Goal: Transaction & Acquisition: Download file/media

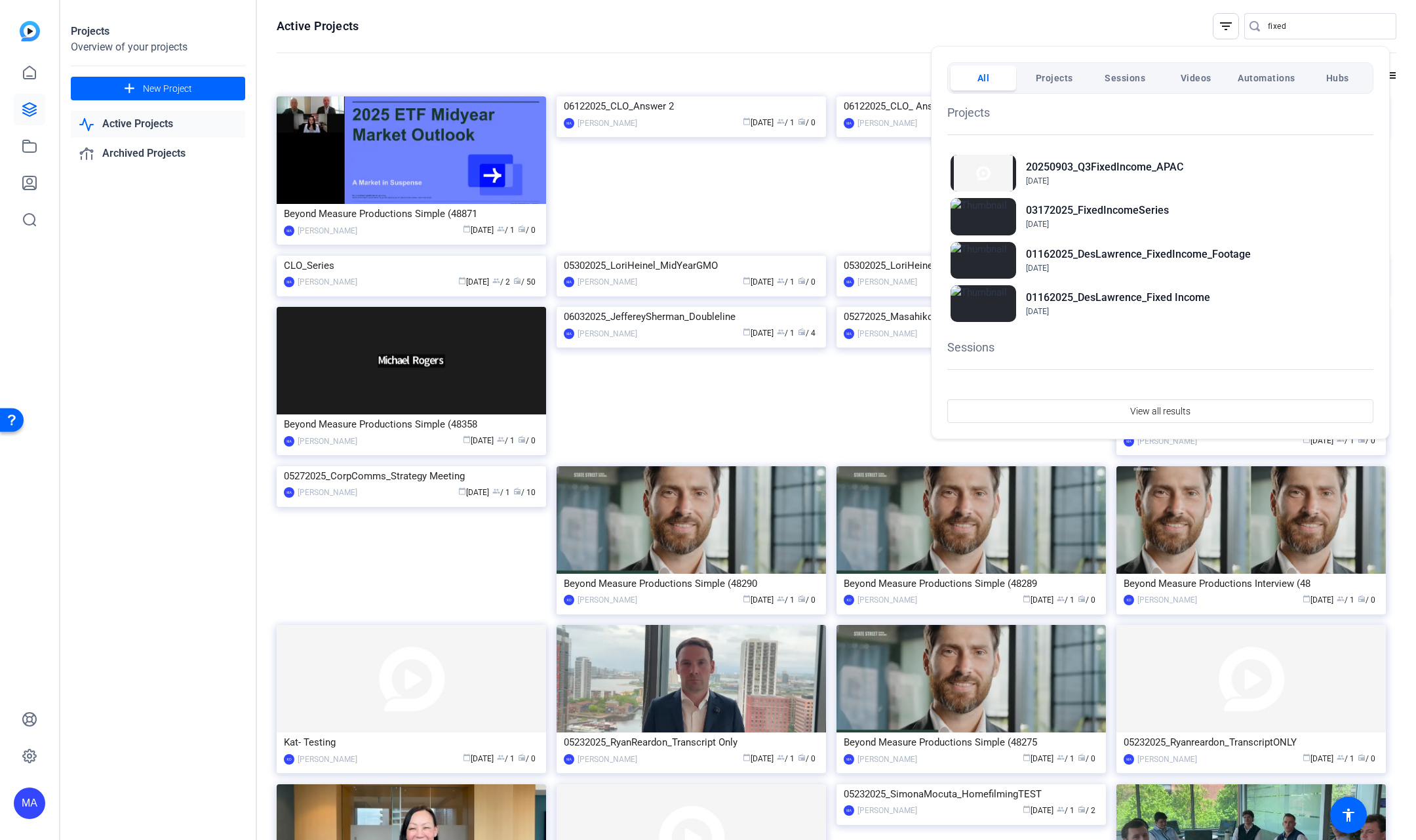
click at [926, 63] on div at bounding box center [708, 420] width 1416 height 840
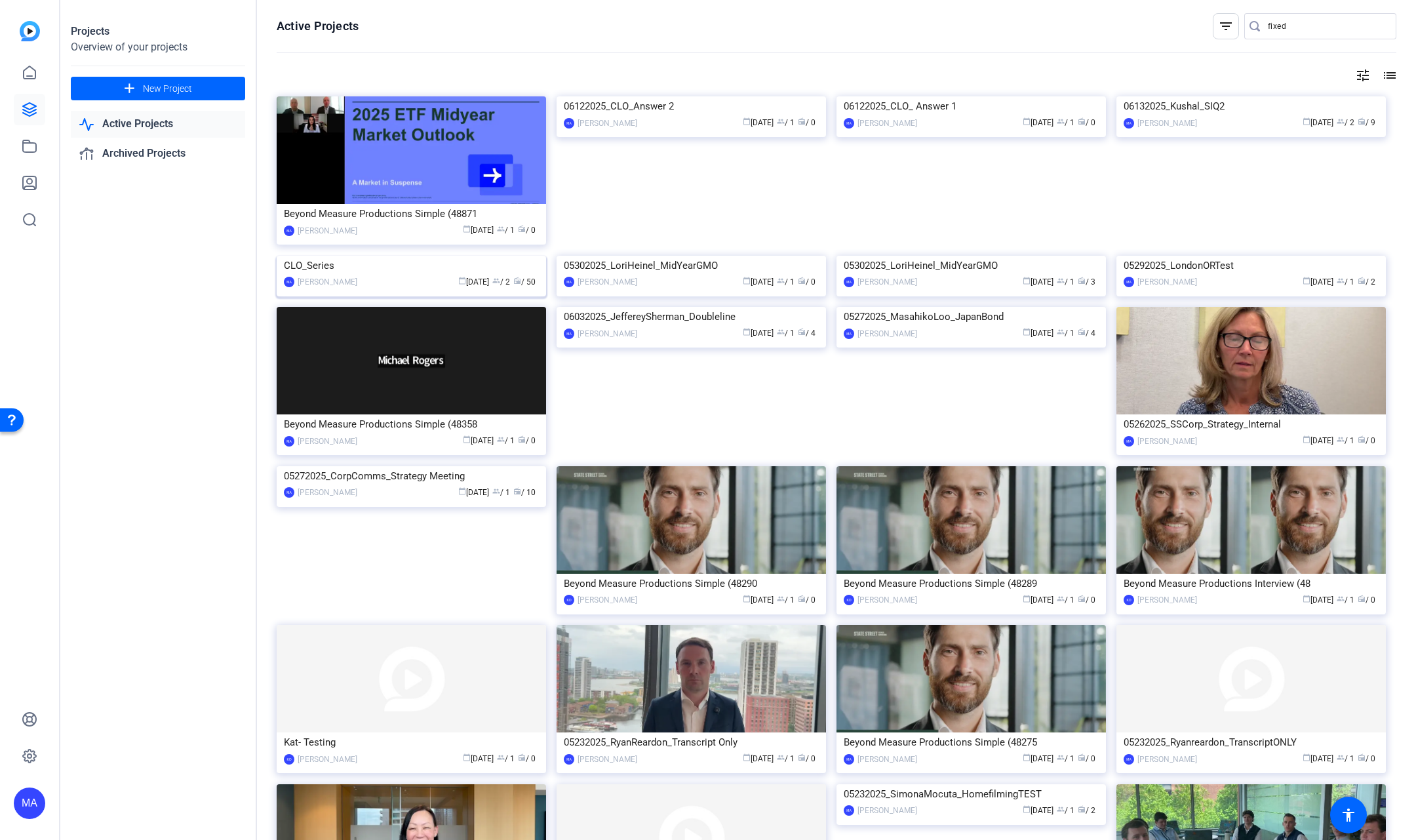
click at [311, 275] on div "CLO_Series" at bounding box center [411, 265] width 255 height 20
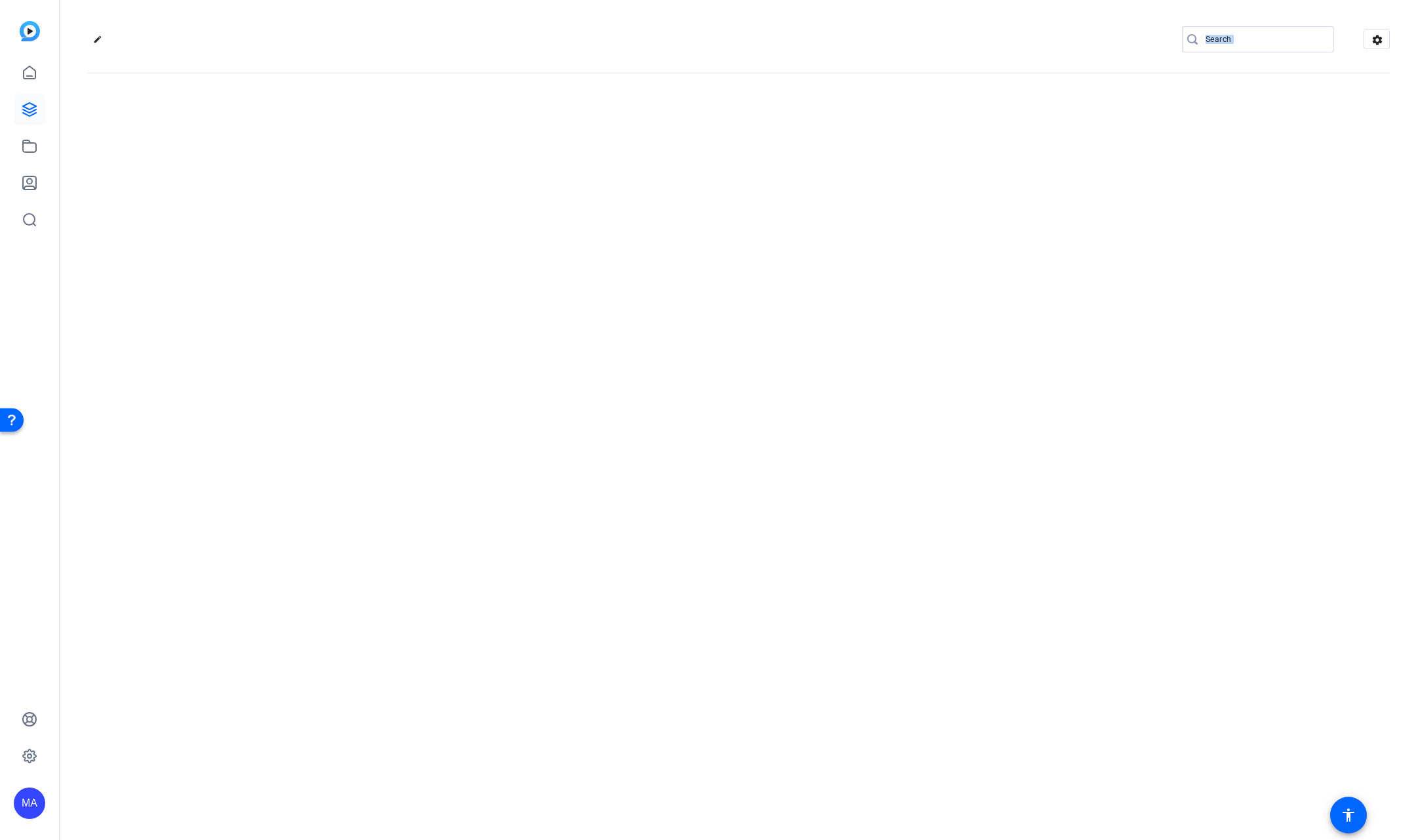
click at [311, 368] on div "edit settings" at bounding box center [739, 420] width 1356 height 840
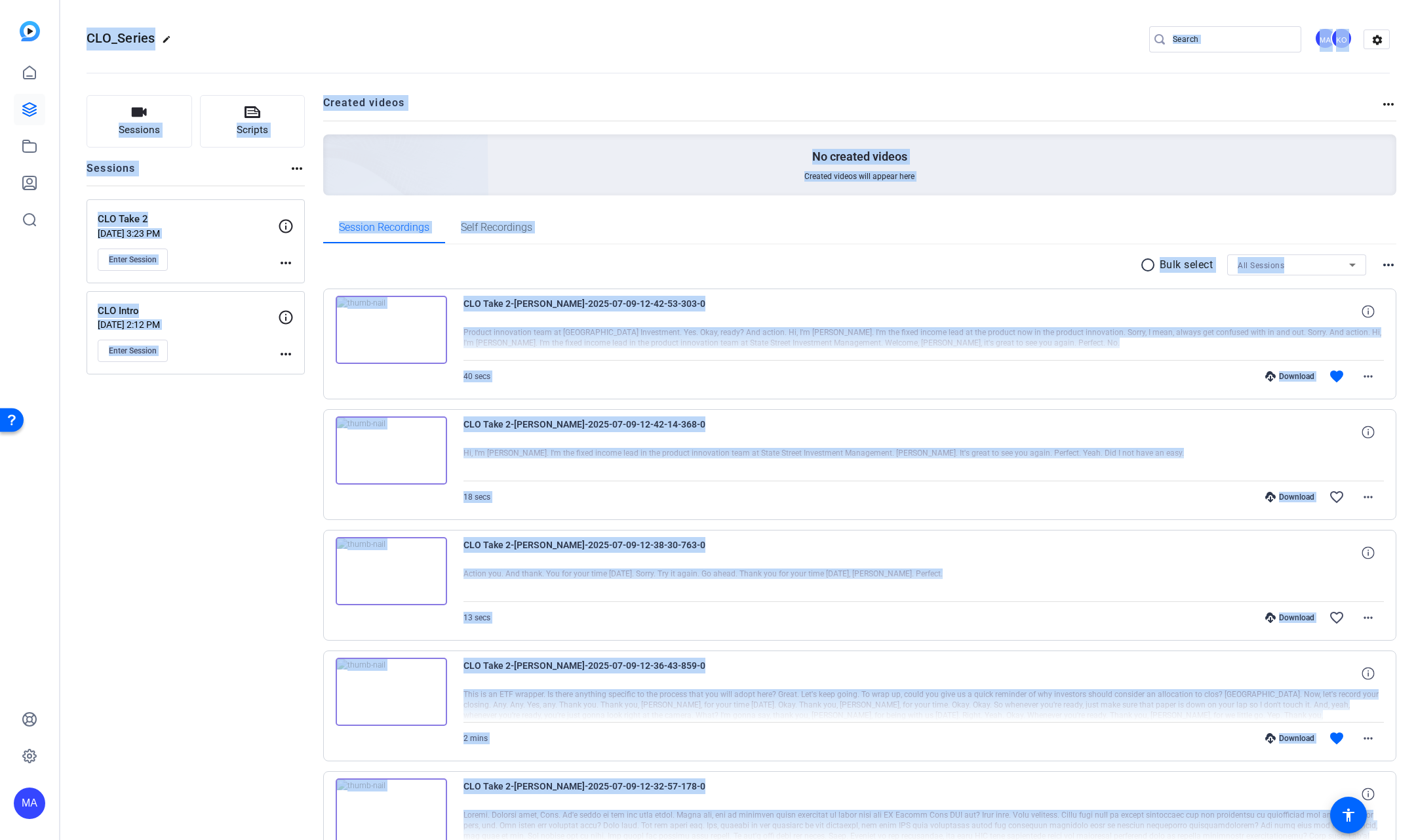
click at [161, 577] on div "Sessions Scripts Sessions more_horiz CLO Take 2 [DATE] 3:23 PM Enter Session mo…" at bounding box center [196, 823] width 218 height 1455
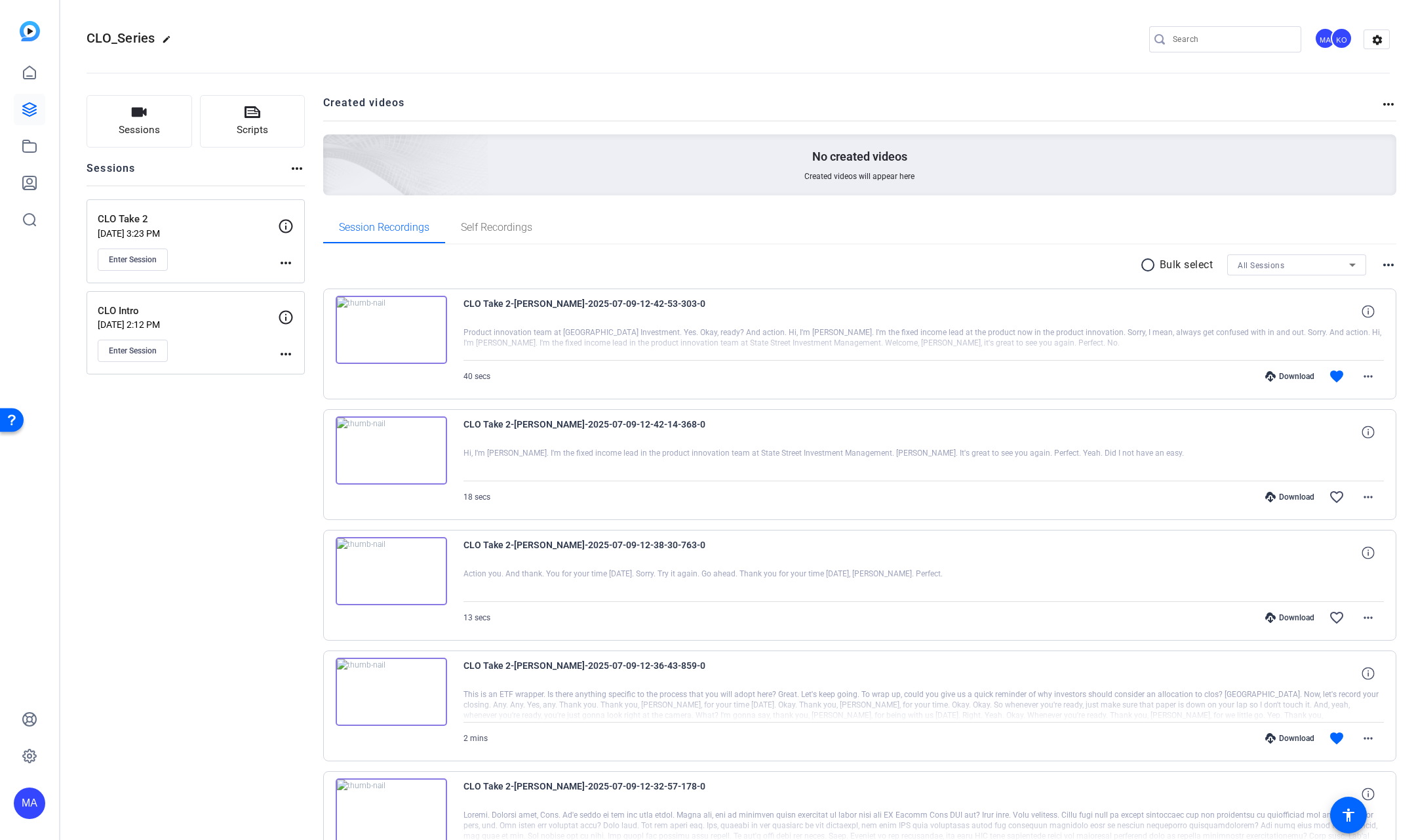
scroll to position [719, 0]
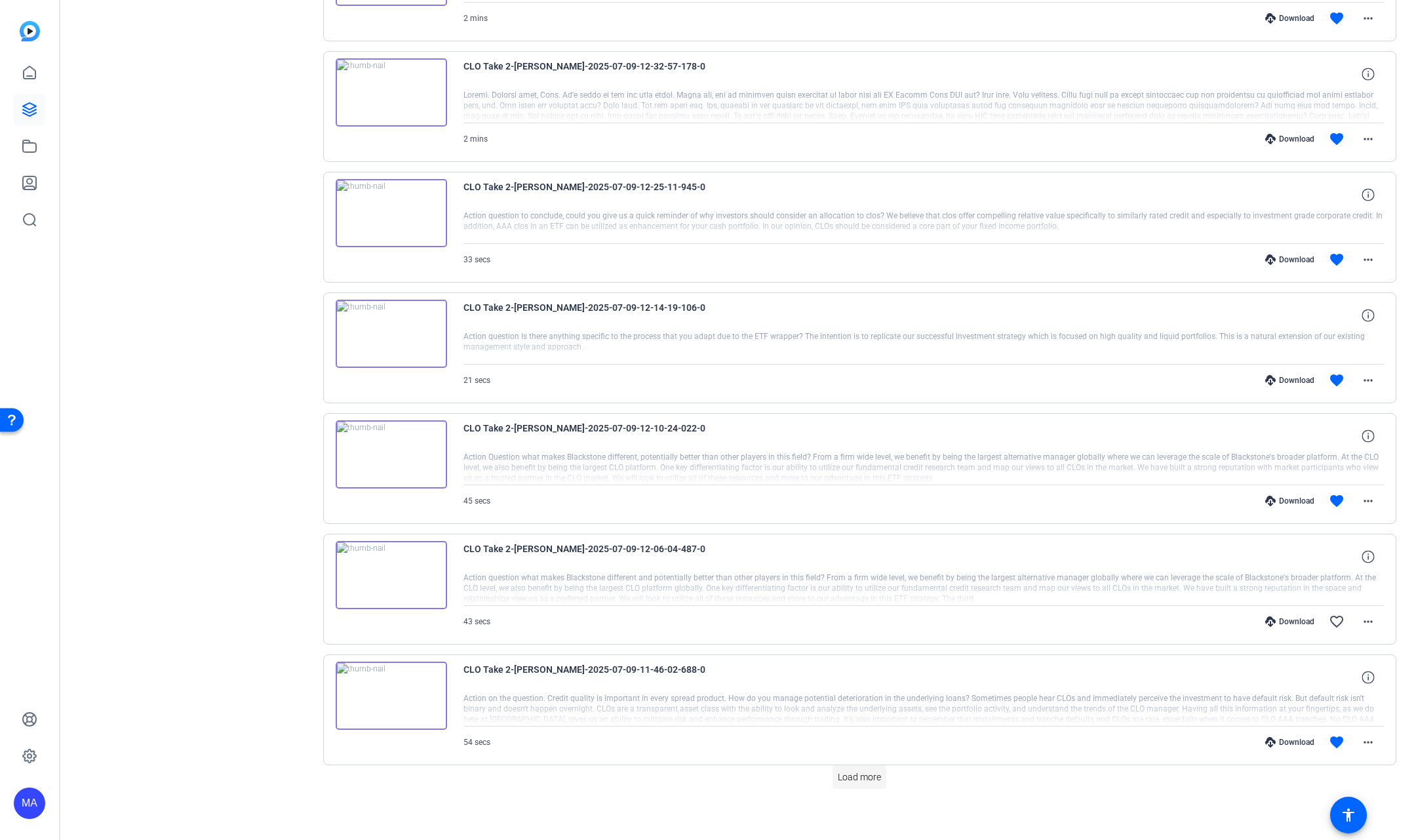
click at [854, 770] on span "Load more" at bounding box center [859, 777] width 43 height 14
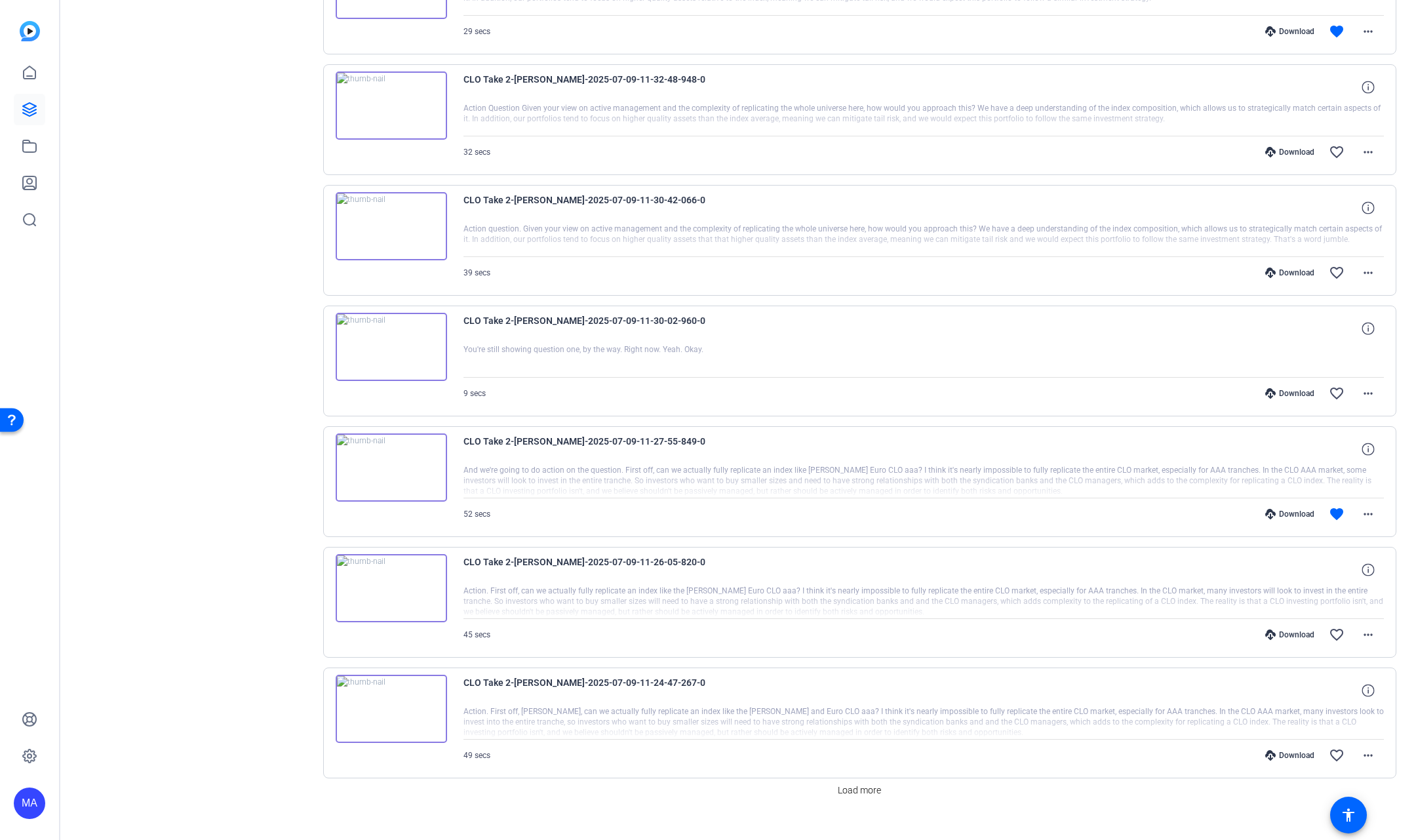
scroll to position [1920, 0]
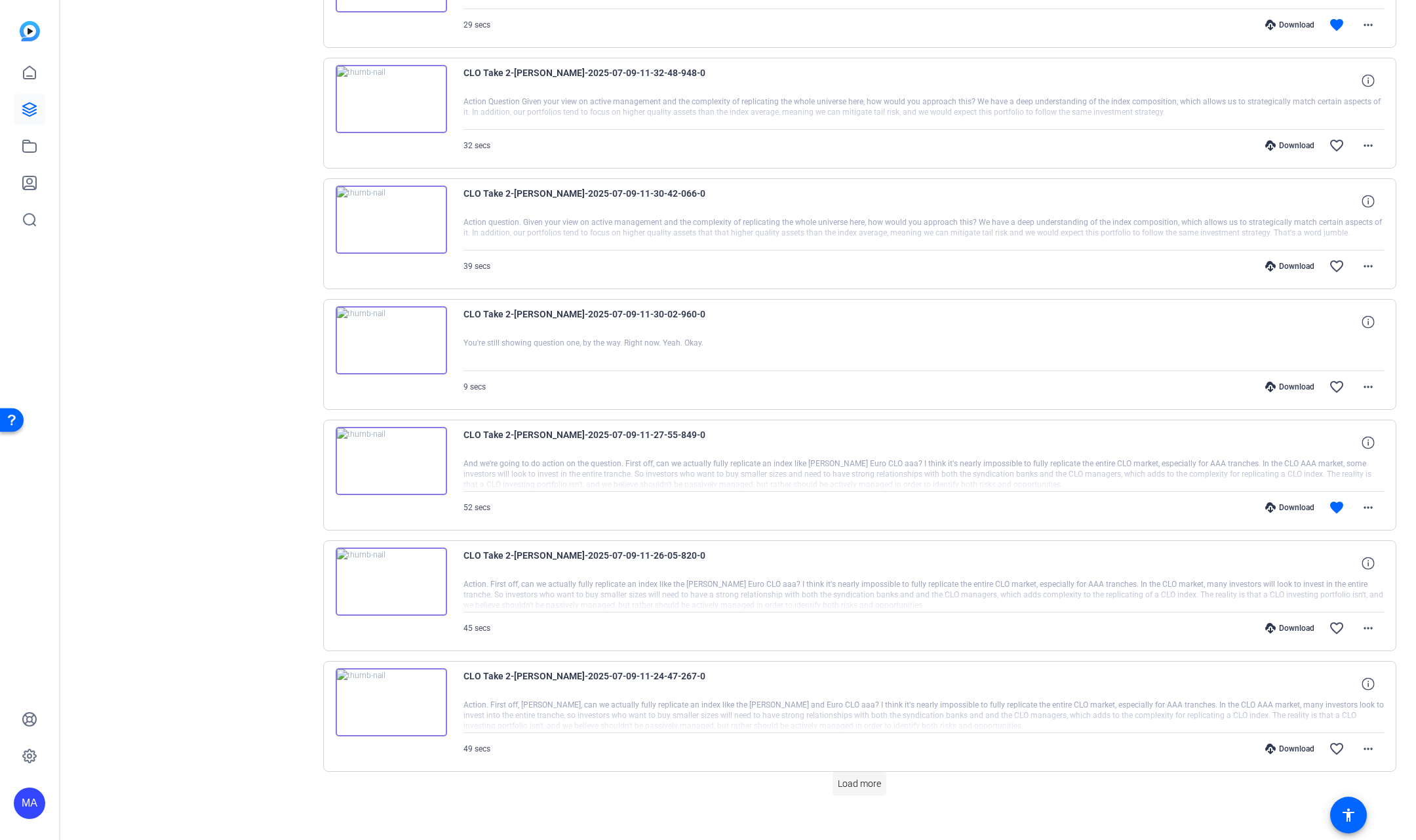
click at [856, 779] on span at bounding box center [859, 783] width 54 height 32
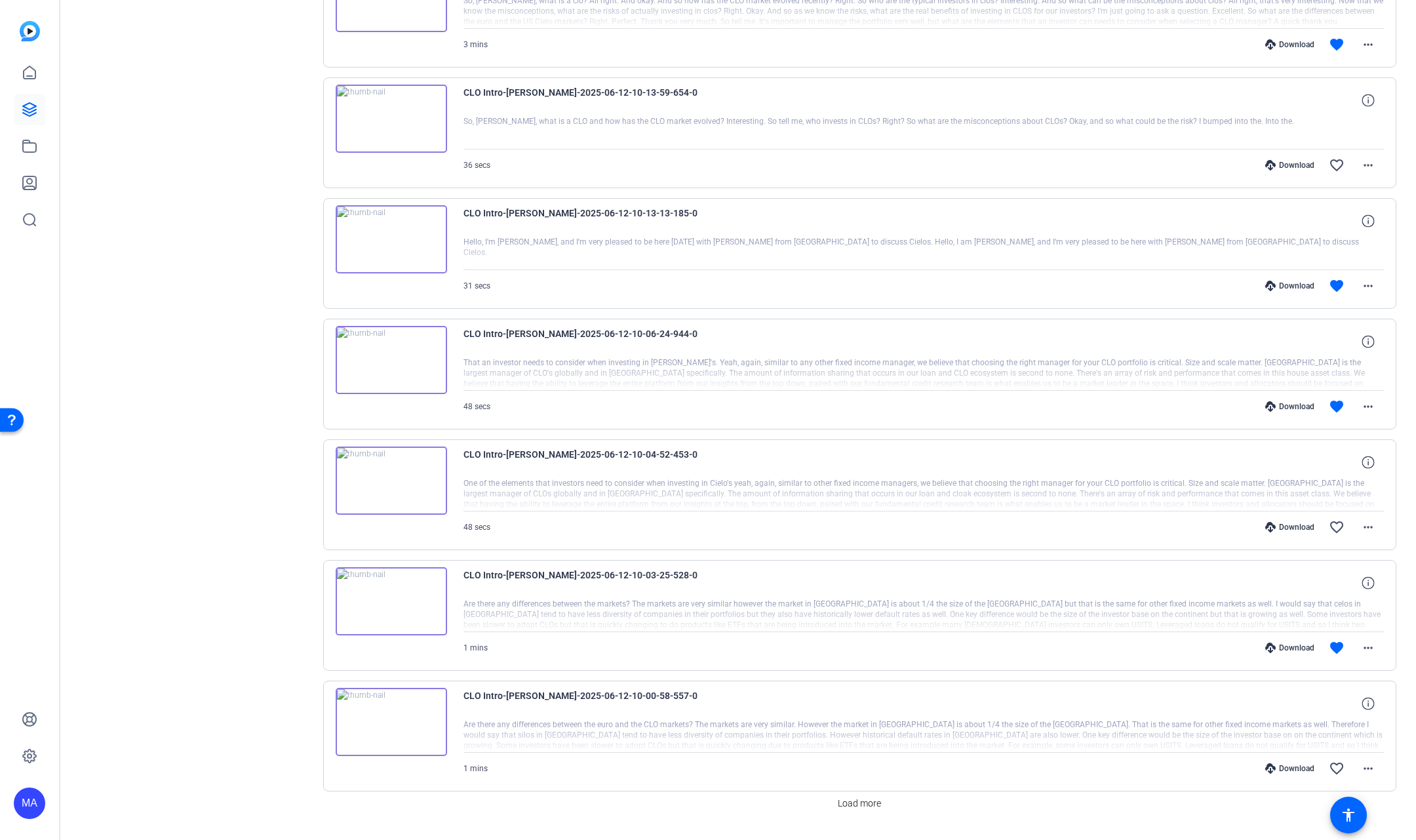
scroll to position [3119, 0]
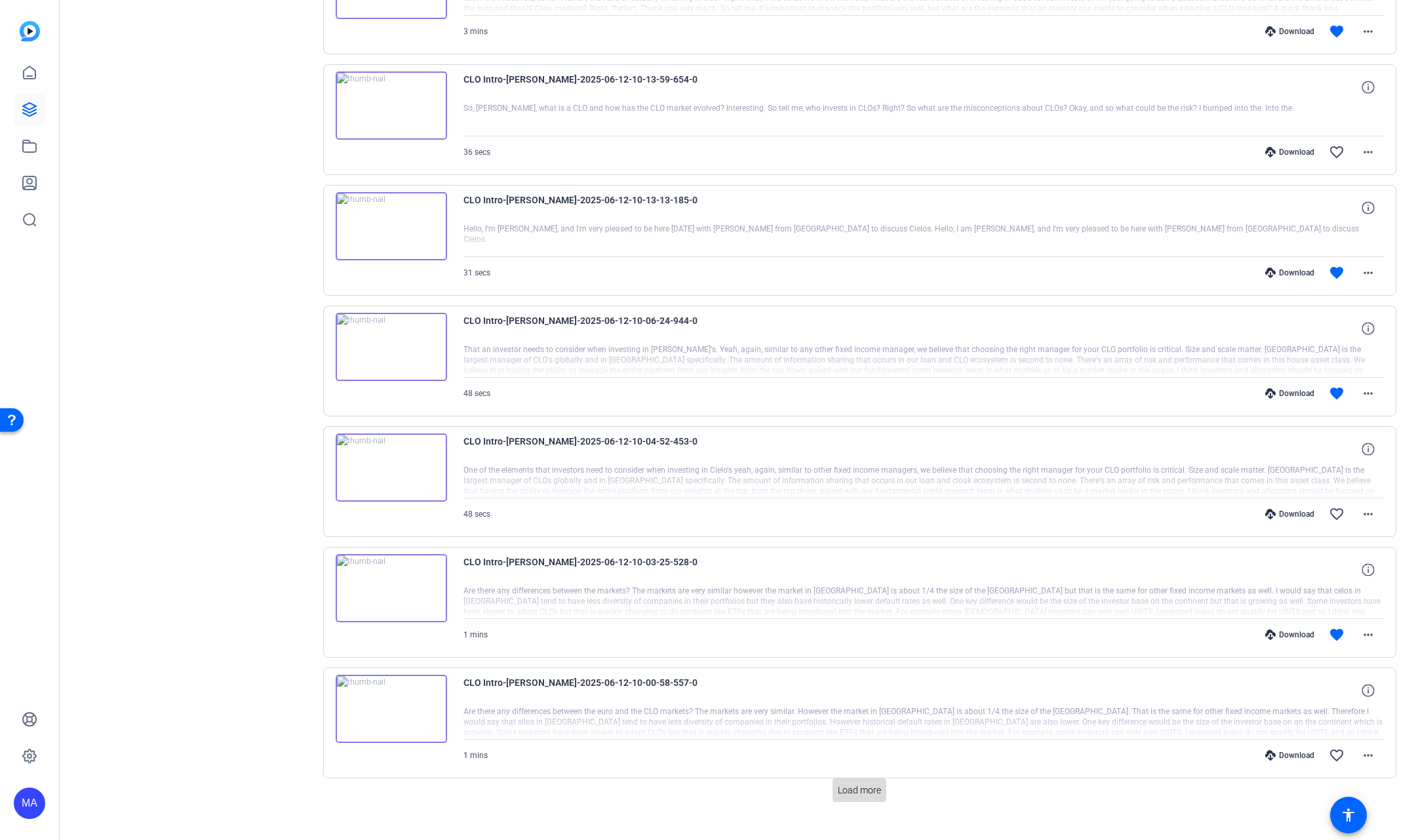
click at [846, 783] on span "Load more" at bounding box center [859, 790] width 43 height 14
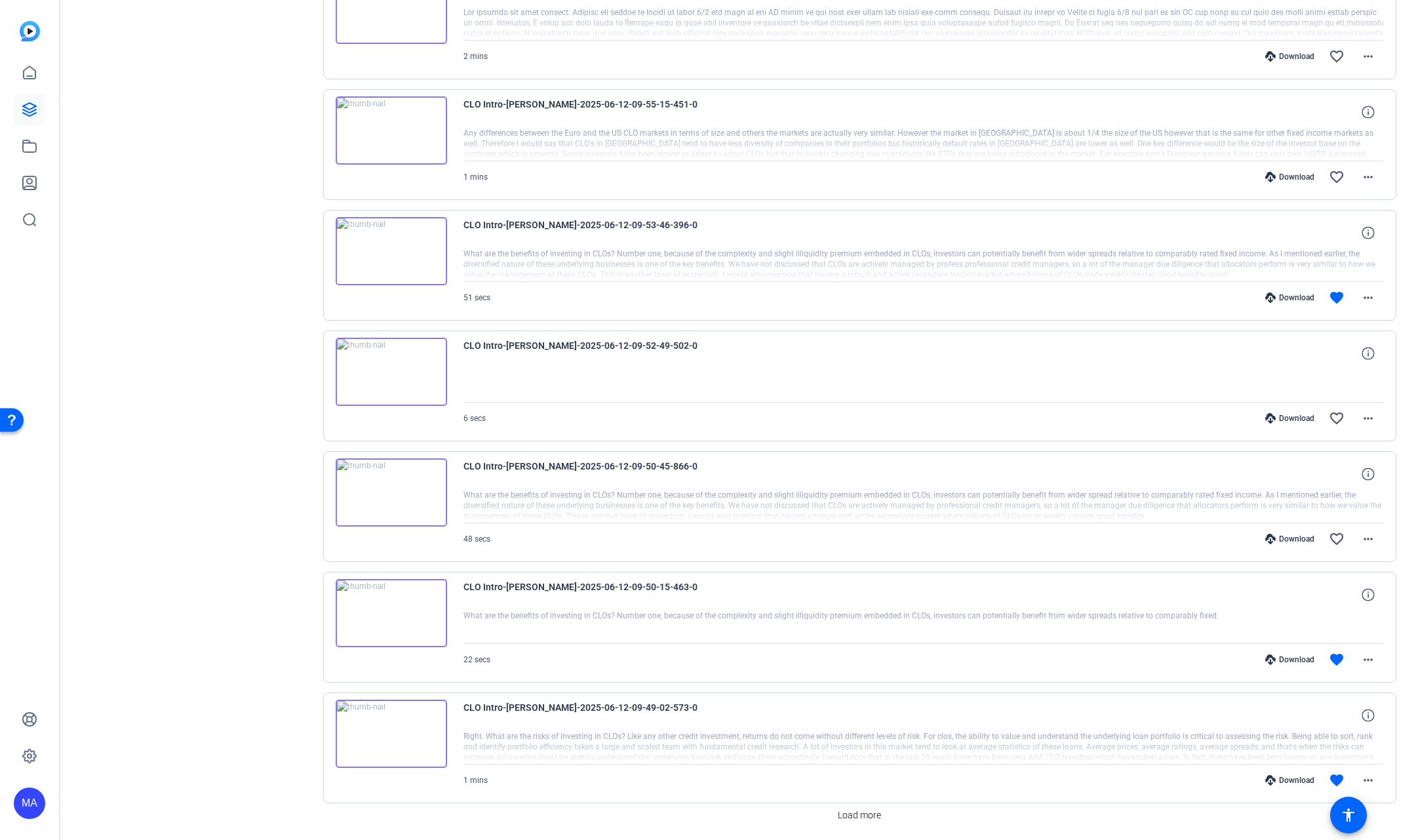
scroll to position [4318, 0]
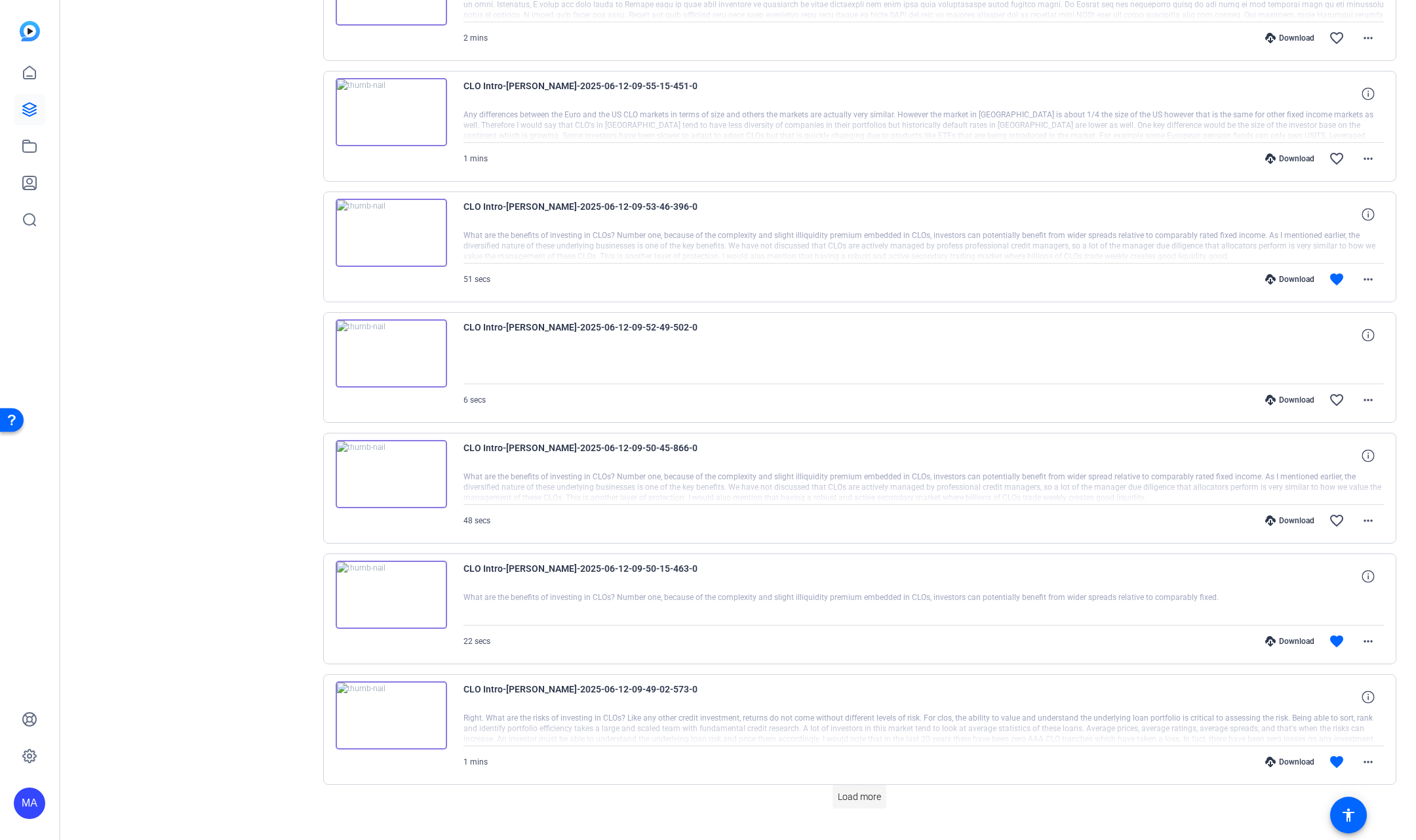
click at [865, 790] on span "Load more" at bounding box center [859, 797] width 43 height 14
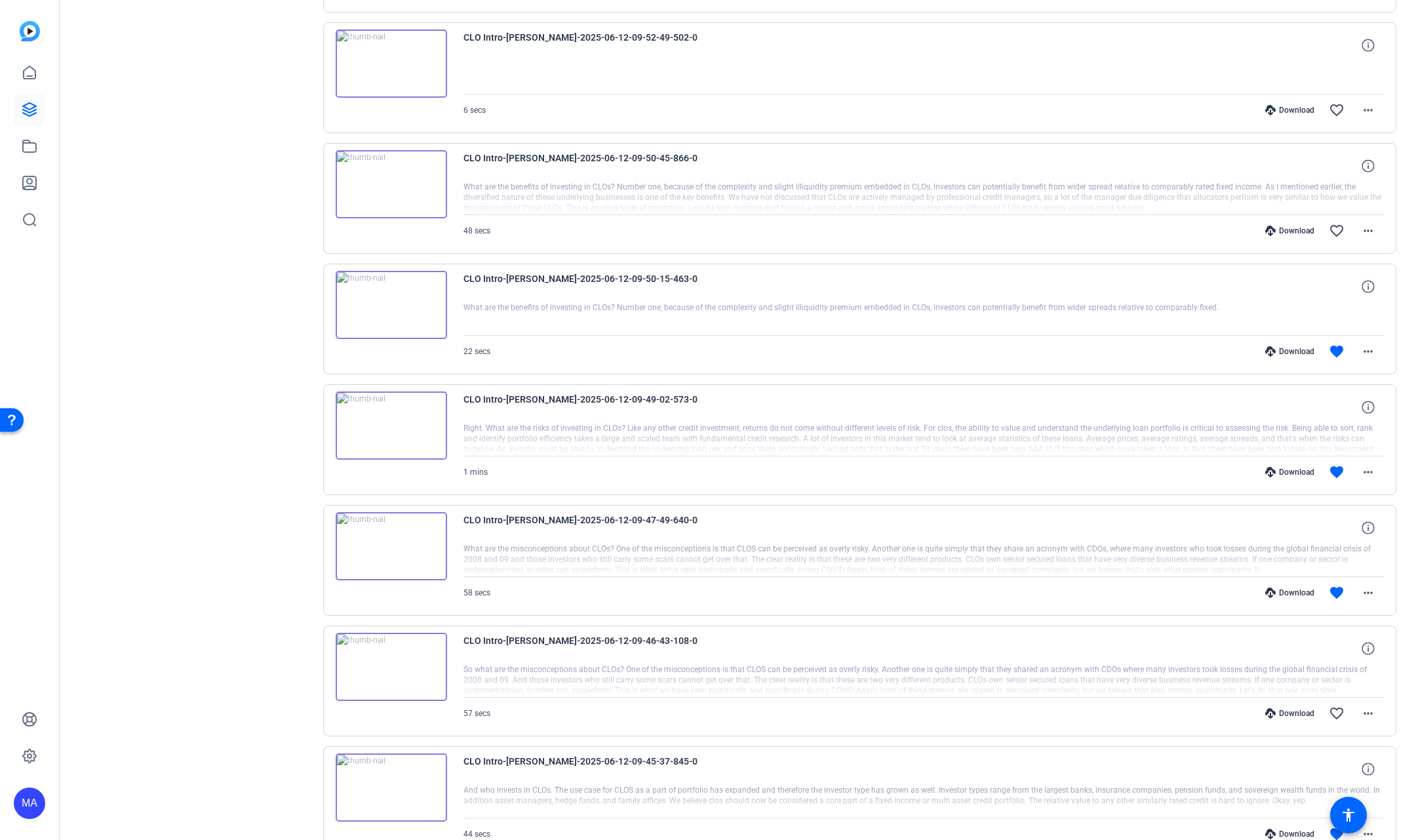
scroll to position [4613, 0]
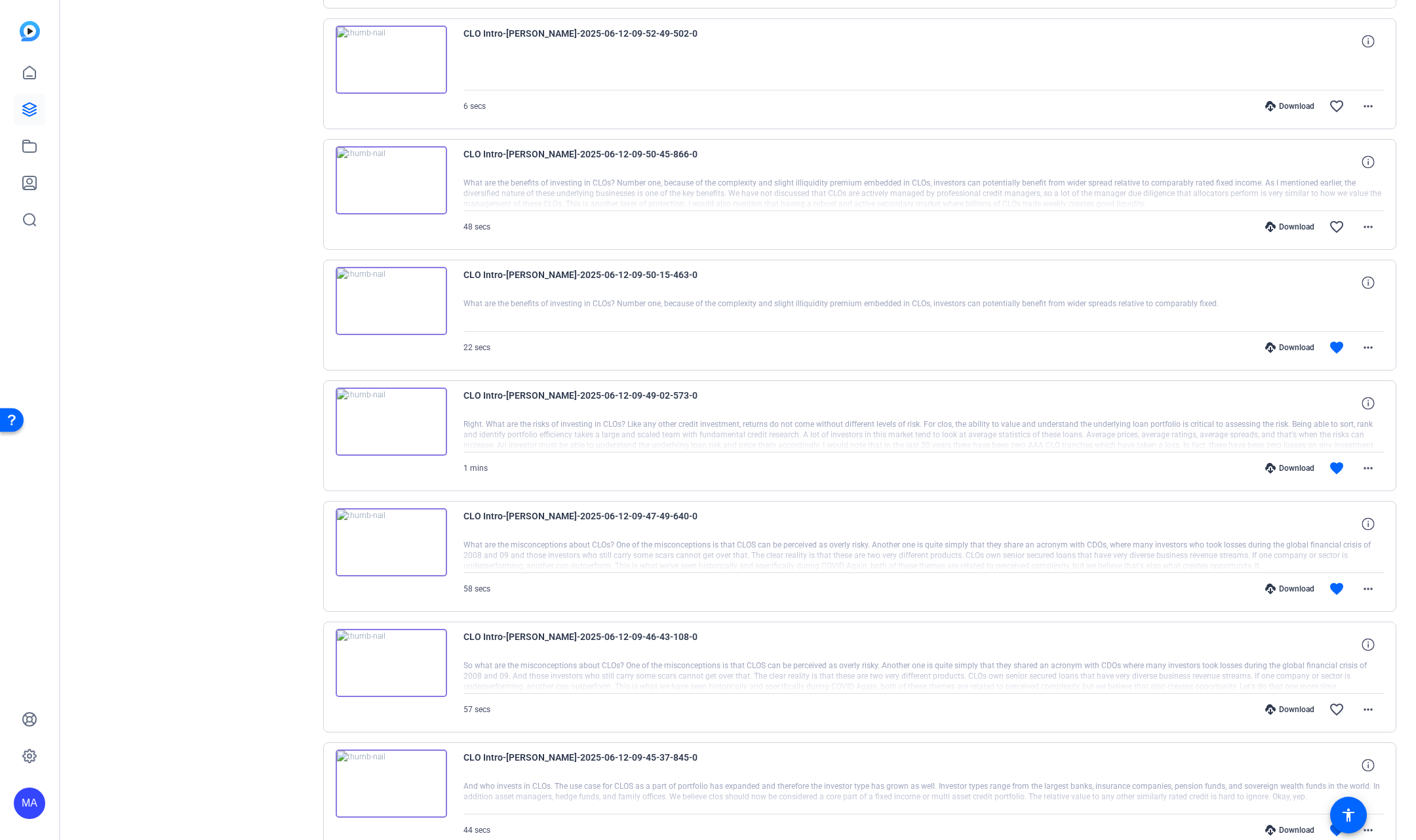
click at [392, 396] on img at bounding box center [392, 422] width 111 height 68
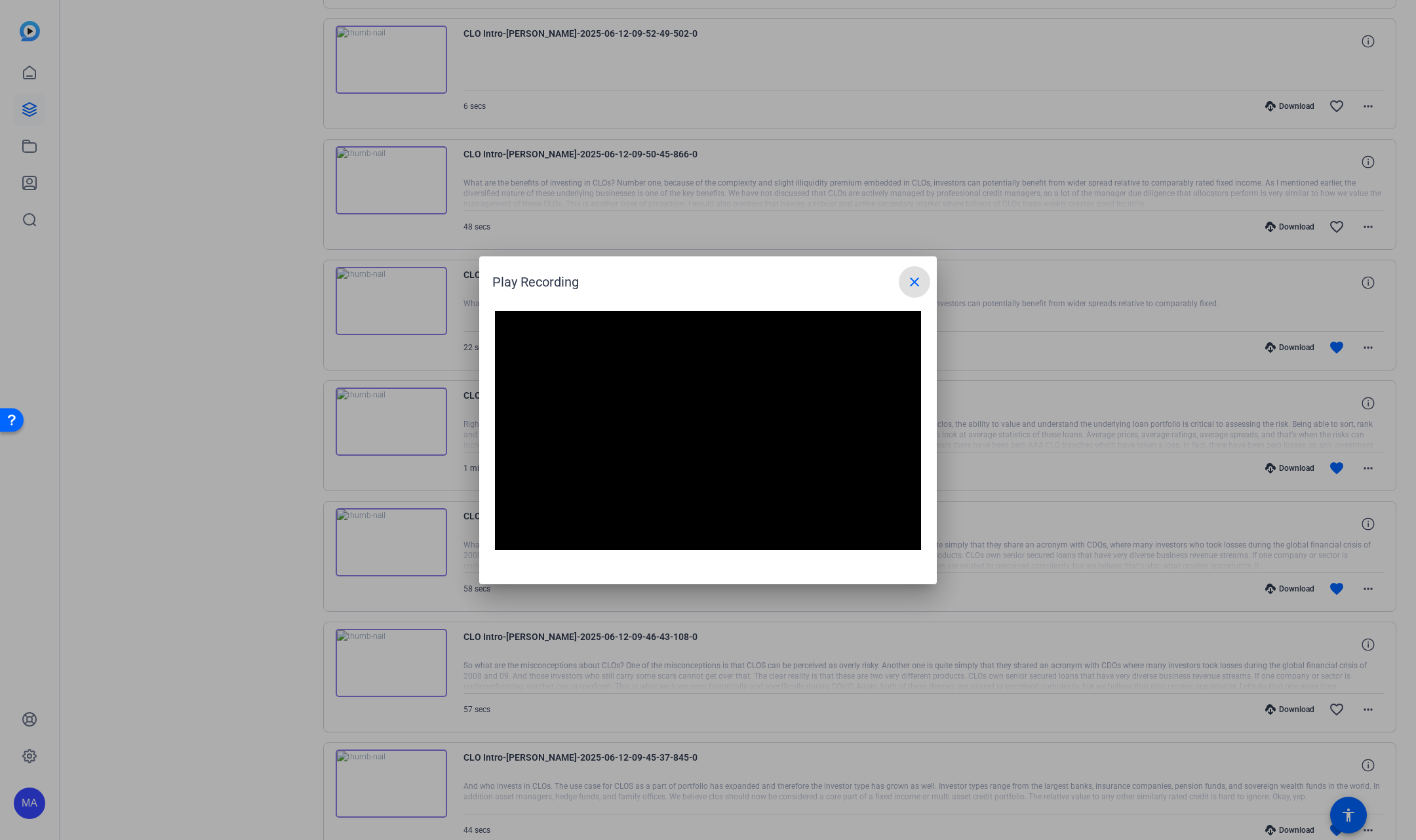
click at [921, 284] on mat-icon "close" at bounding box center [914, 281] width 16 height 16
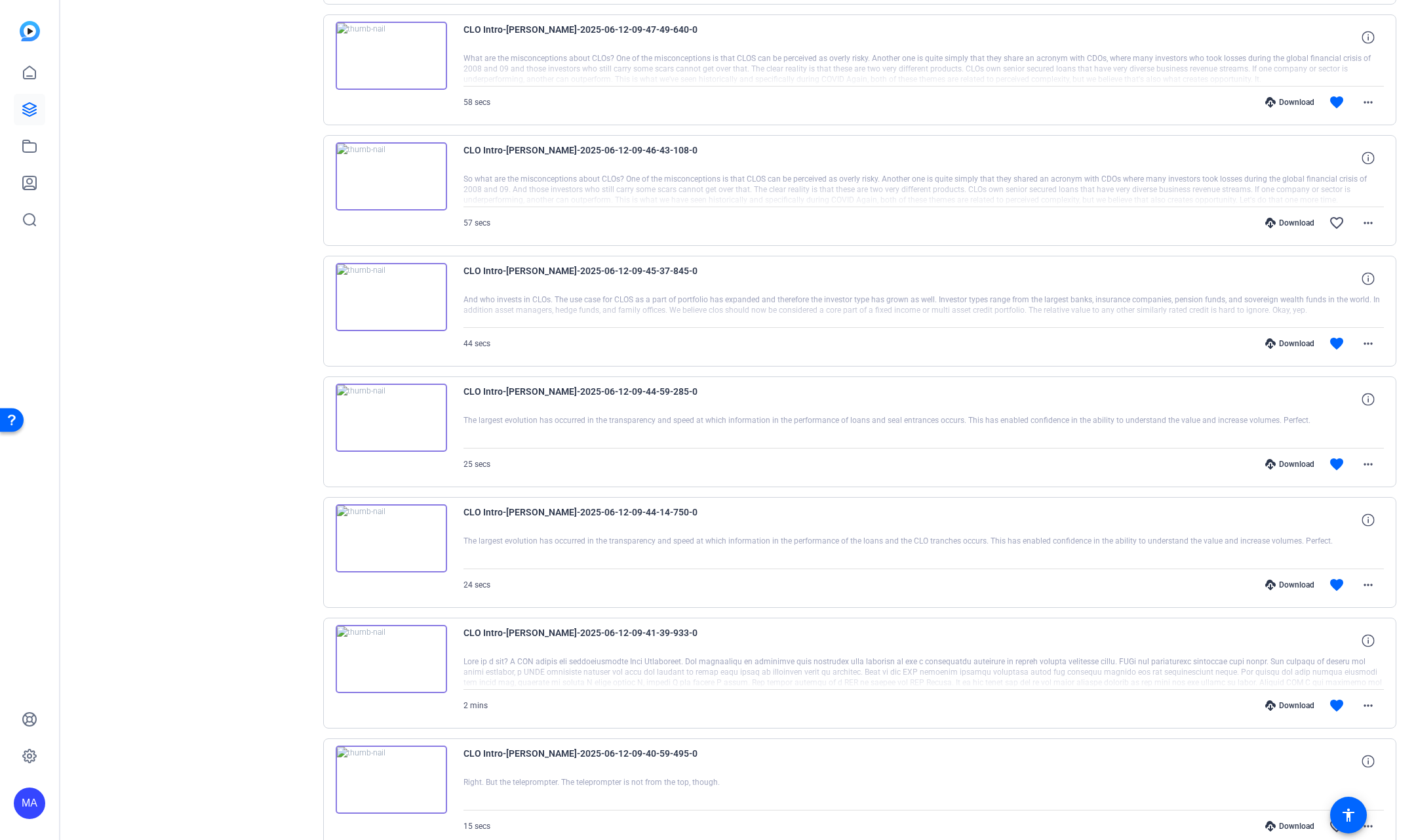
scroll to position [5107, 0]
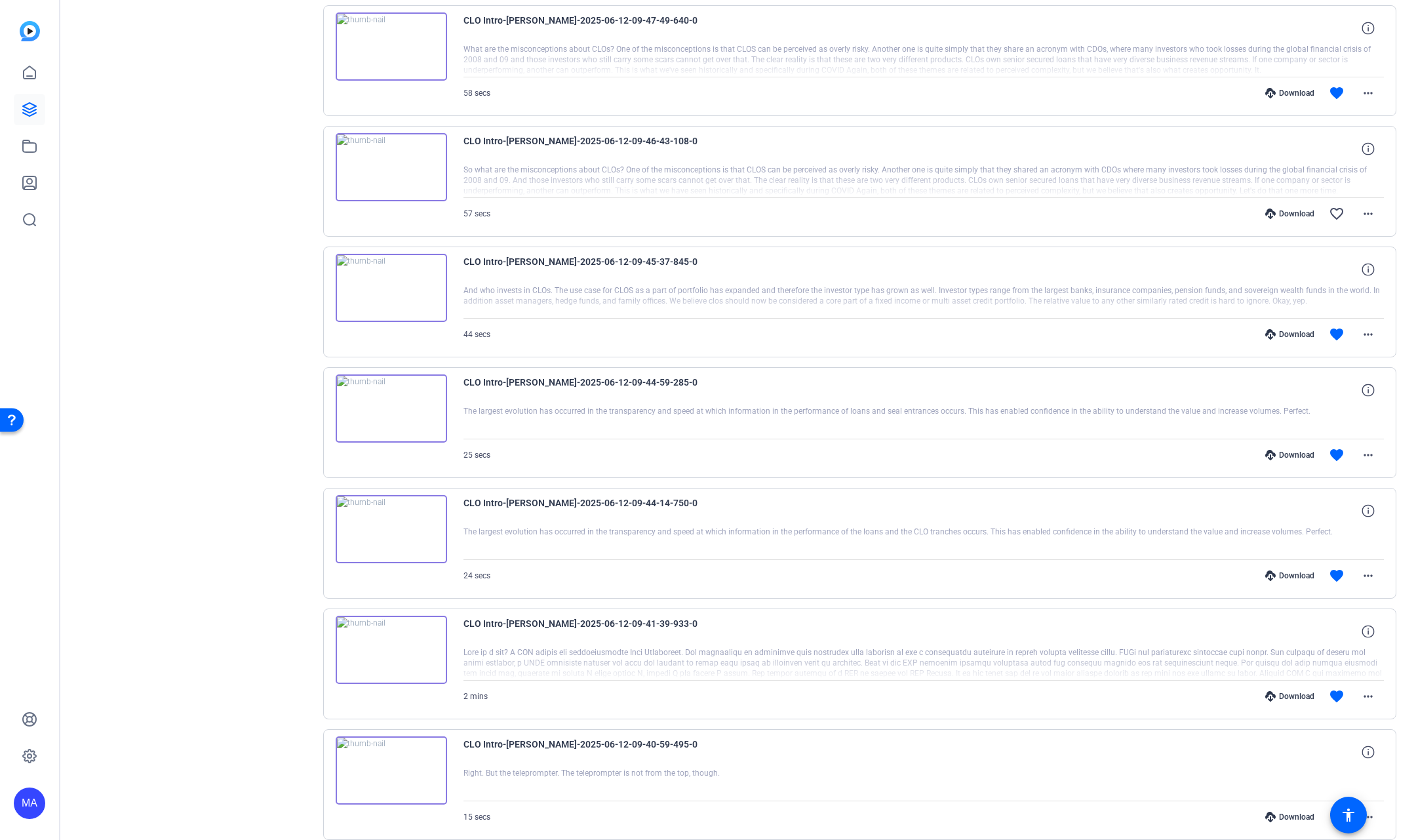
click at [385, 502] on img at bounding box center [392, 529] width 111 height 68
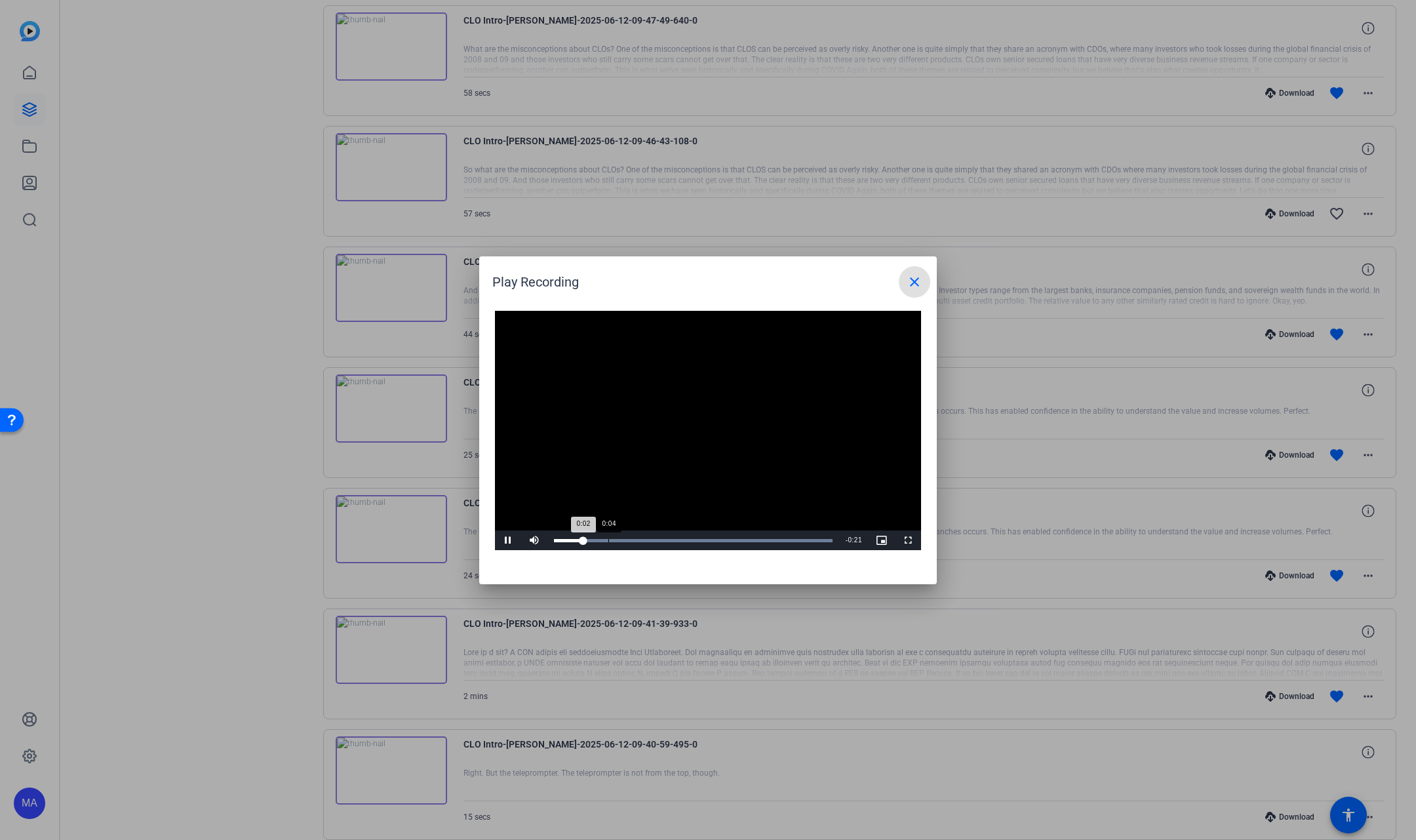
click at [608, 540] on div "Loaded : 100.00% 0:04 0:02" at bounding box center [693, 541] width 279 height 3
click at [648, 536] on div "Loaded : 100.00% 0:08 0:06" at bounding box center [693, 541] width 292 height 20
click at [611, 540] on div "0:04" at bounding box center [611, 541] width 1 height 3
click at [914, 285] on mat-icon "close" at bounding box center [914, 281] width 16 height 16
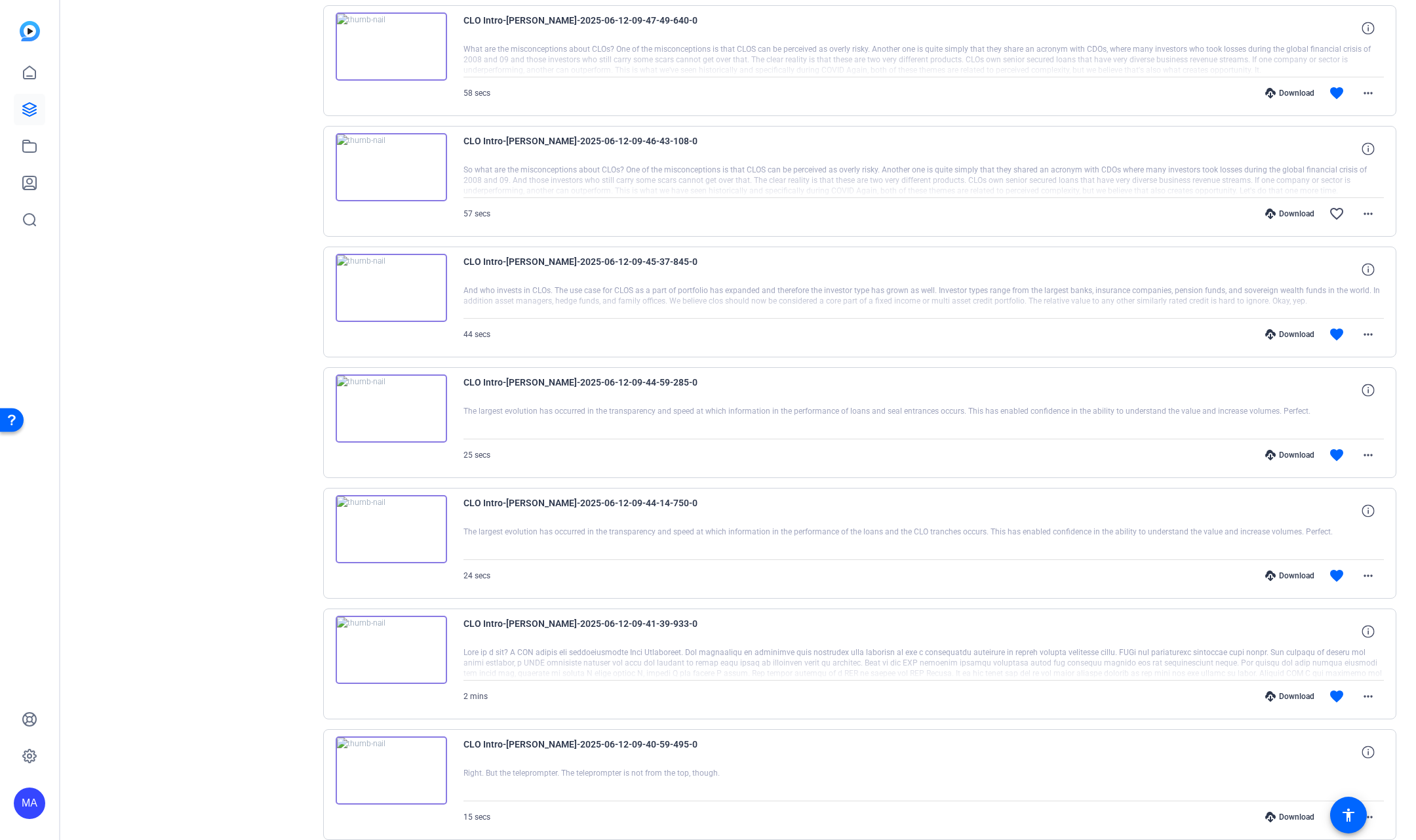
click at [387, 377] on img at bounding box center [392, 408] width 111 height 68
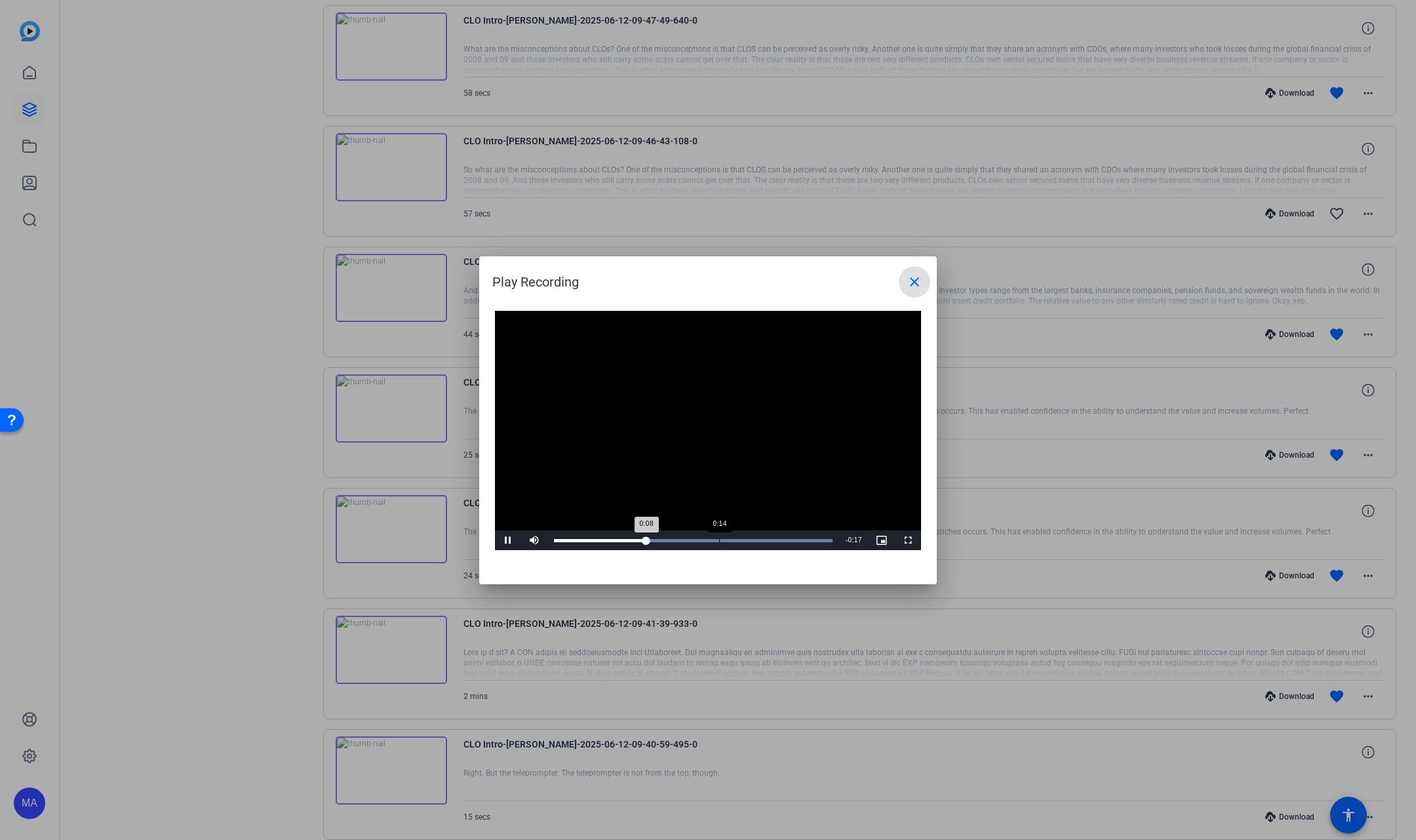
click at [719, 539] on div "Loaded : 100.00% 0:14 0:08" at bounding box center [693, 541] width 279 height 3
click at [760, 539] on div "Loaded : 100.00% 0:18 0:16" at bounding box center [693, 541] width 279 height 3
click at [782, 539] on div "Loaded : 100.00% 0:20 0:19" at bounding box center [693, 541] width 279 height 3
click at [916, 274] on mat-icon "close" at bounding box center [914, 281] width 16 height 16
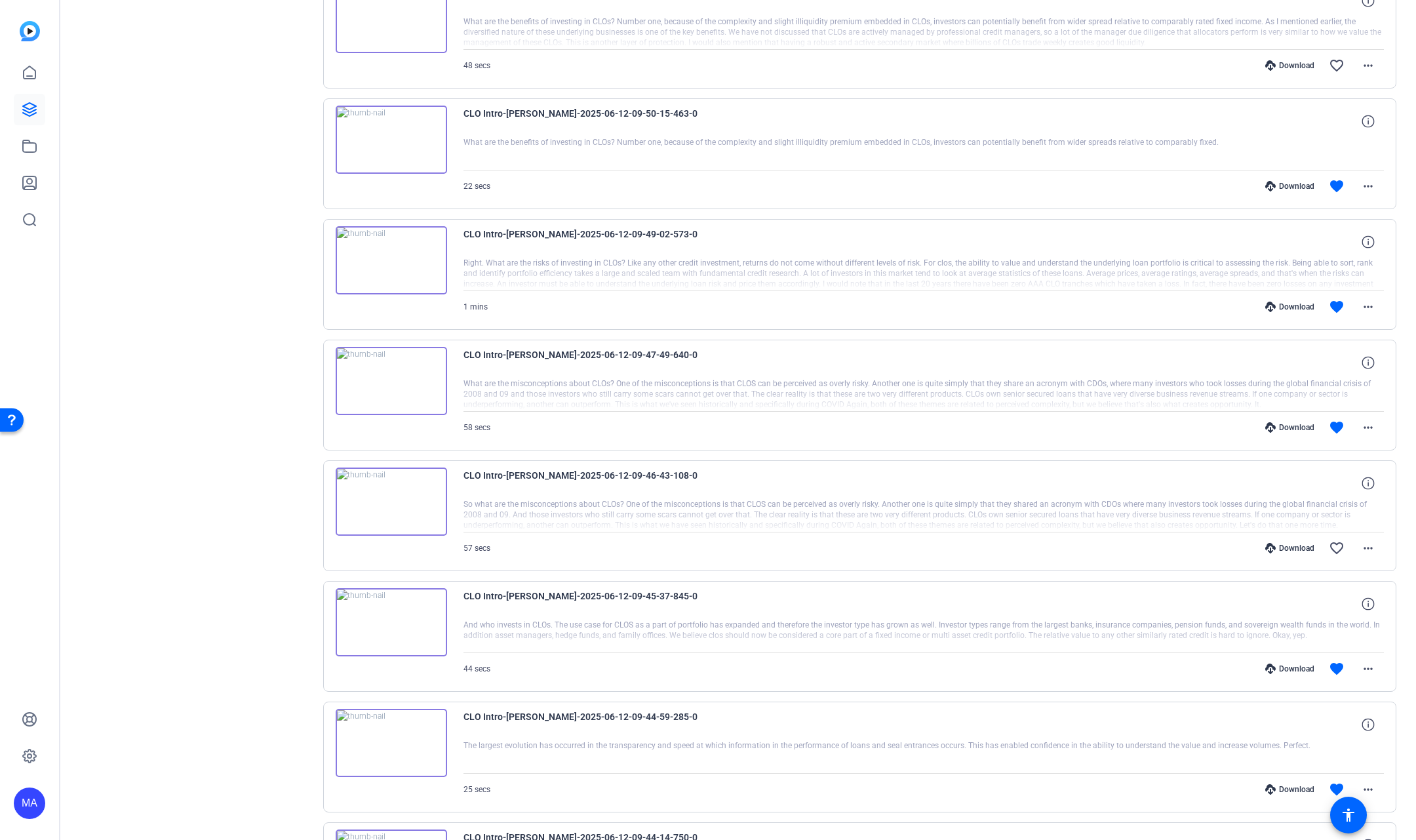
scroll to position [4795, 0]
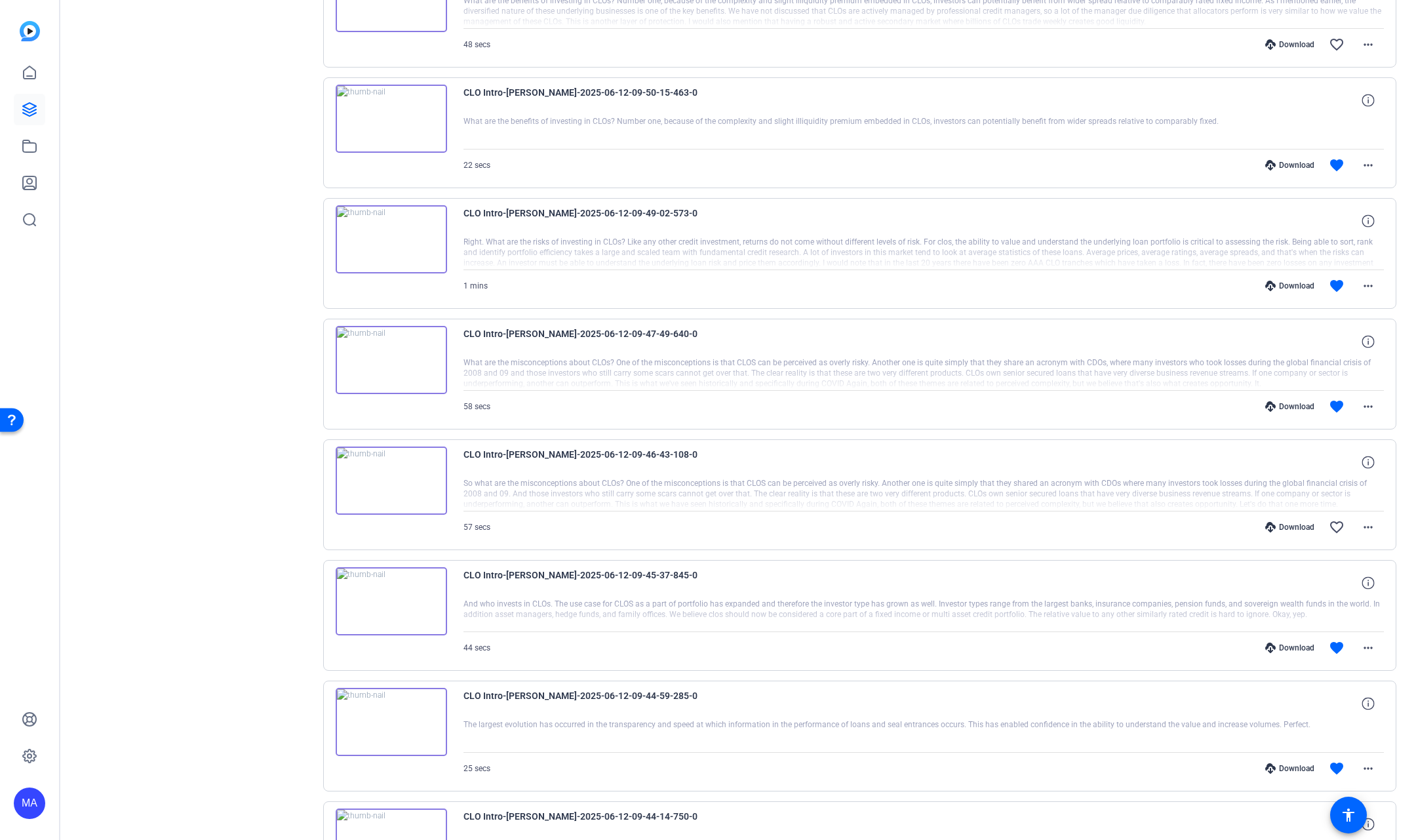
click at [391, 215] on img at bounding box center [392, 240] width 111 height 68
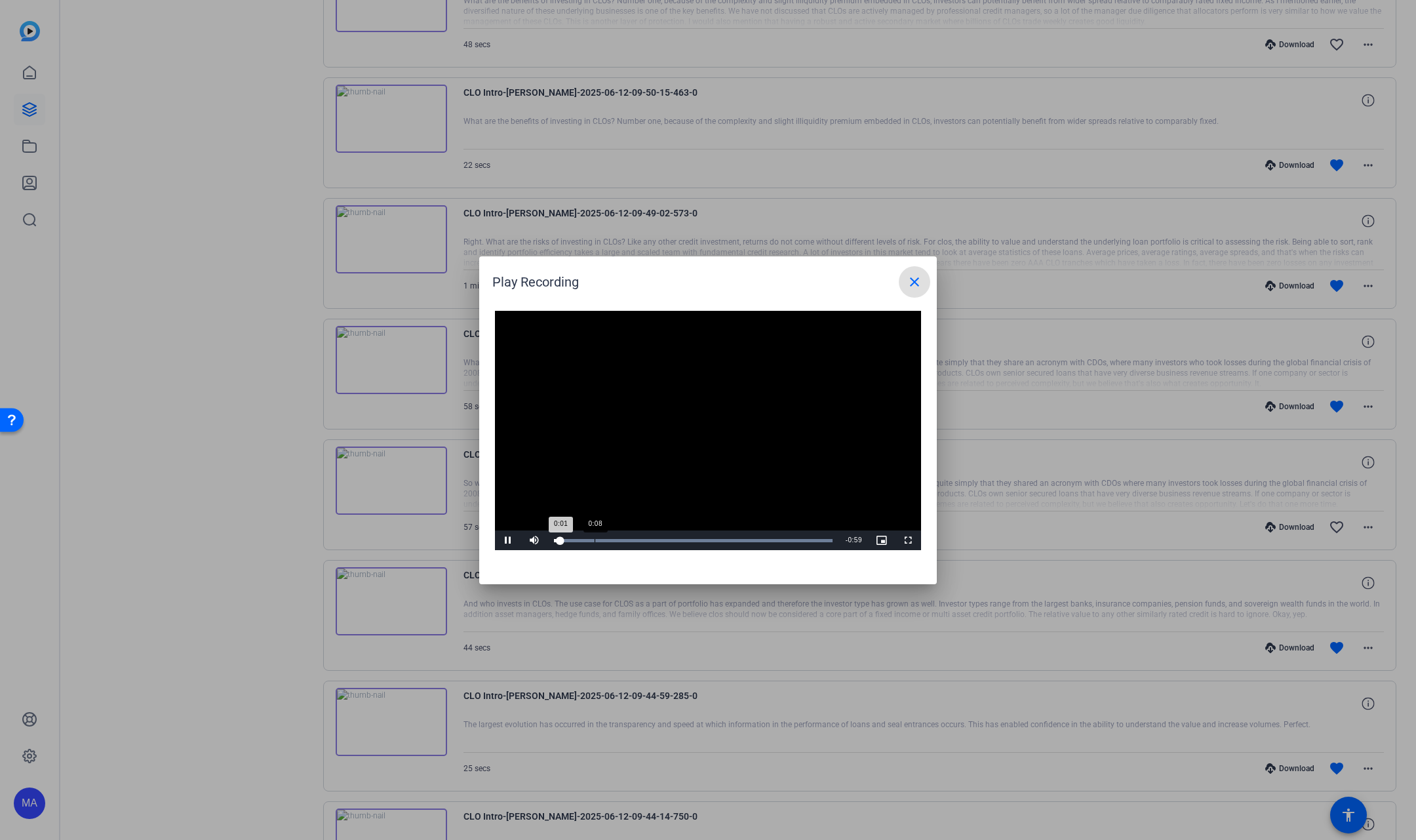
click at [596, 541] on div "Loaded : 100.00% 0:08 0:01" at bounding box center [693, 541] width 279 height 3
click at [640, 537] on div "Loaded : 100.00% 0:18 0:13" at bounding box center [693, 541] width 292 height 20
click at [698, 534] on div "Loaded : 100.00% 0:30 0:19" at bounding box center [693, 541] width 292 height 20
click at [743, 539] on div "Loaded : 100.00% 0:40 0:32" at bounding box center [693, 541] width 279 height 3
click at [785, 539] on div "Loaded : 100.00% 0:49 0:43" at bounding box center [693, 541] width 279 height 3
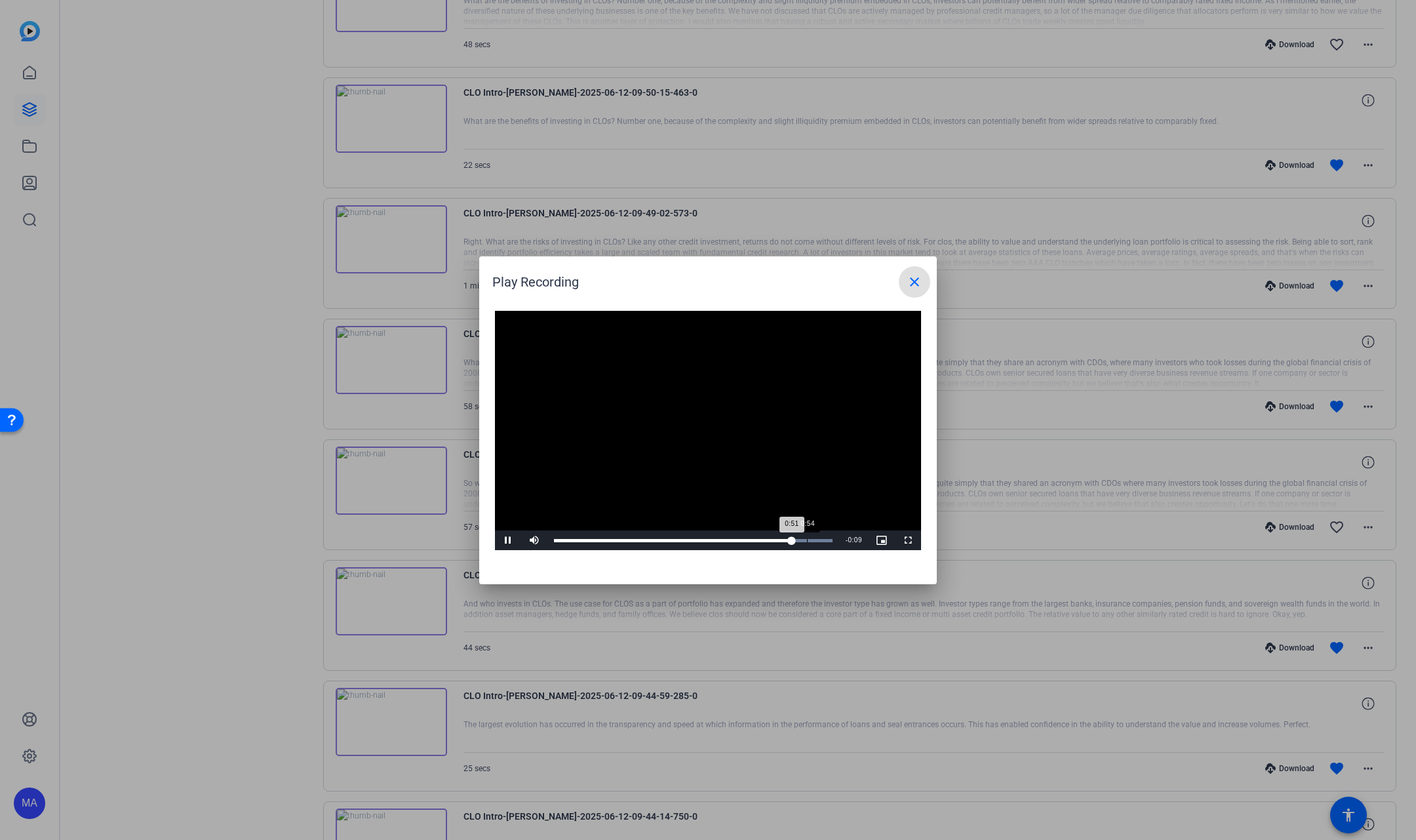
click at [807, 540] on div "Loaded : 100.00% 0:54 0:51" at bounding box center [693, 541] width 279 height 3
click at [921, 286] on mat-icon "close" at bounding box center [914, 281] width 16 height 16
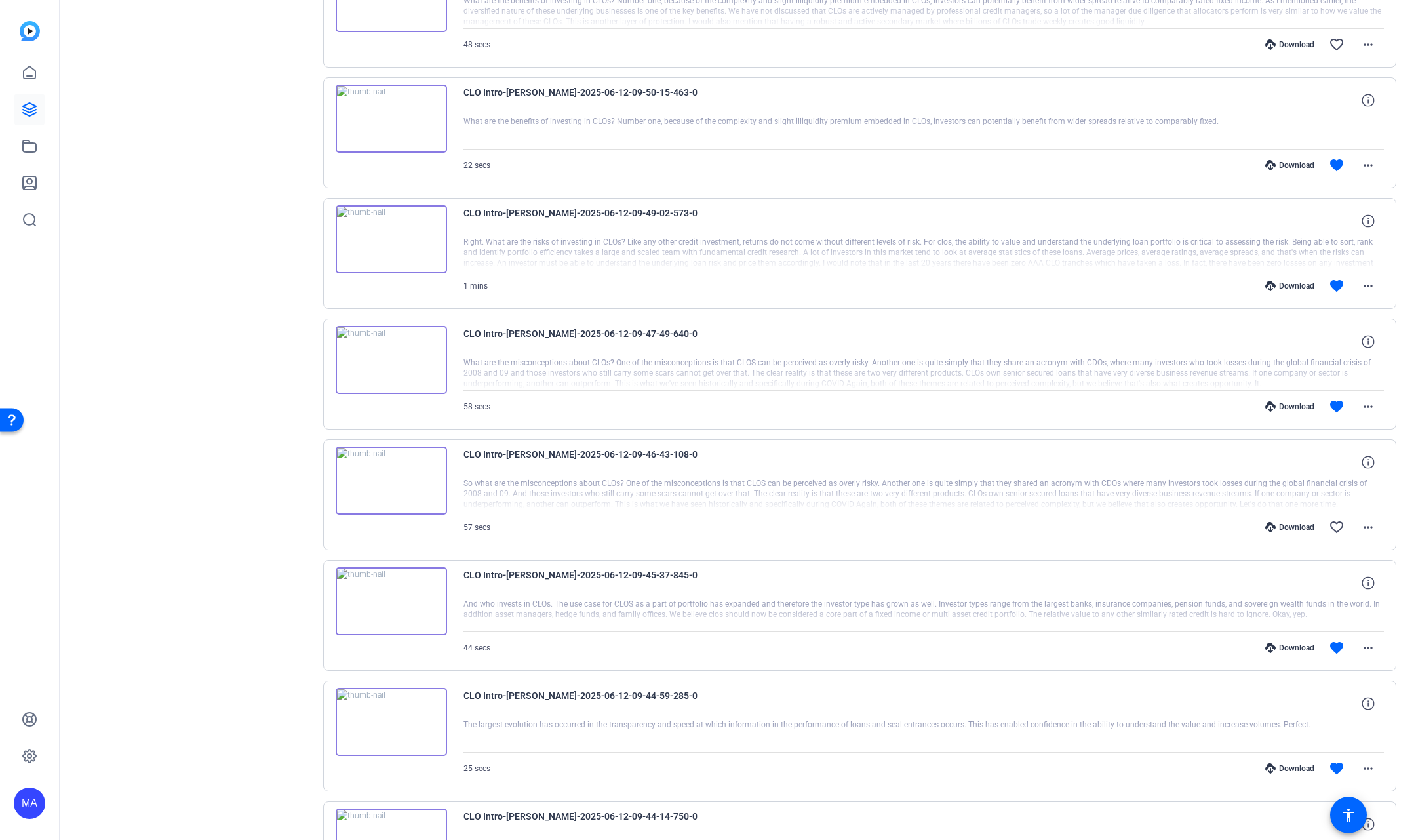
click at [385, 347] on img at bounding box center [392, 360] width 111 height 68
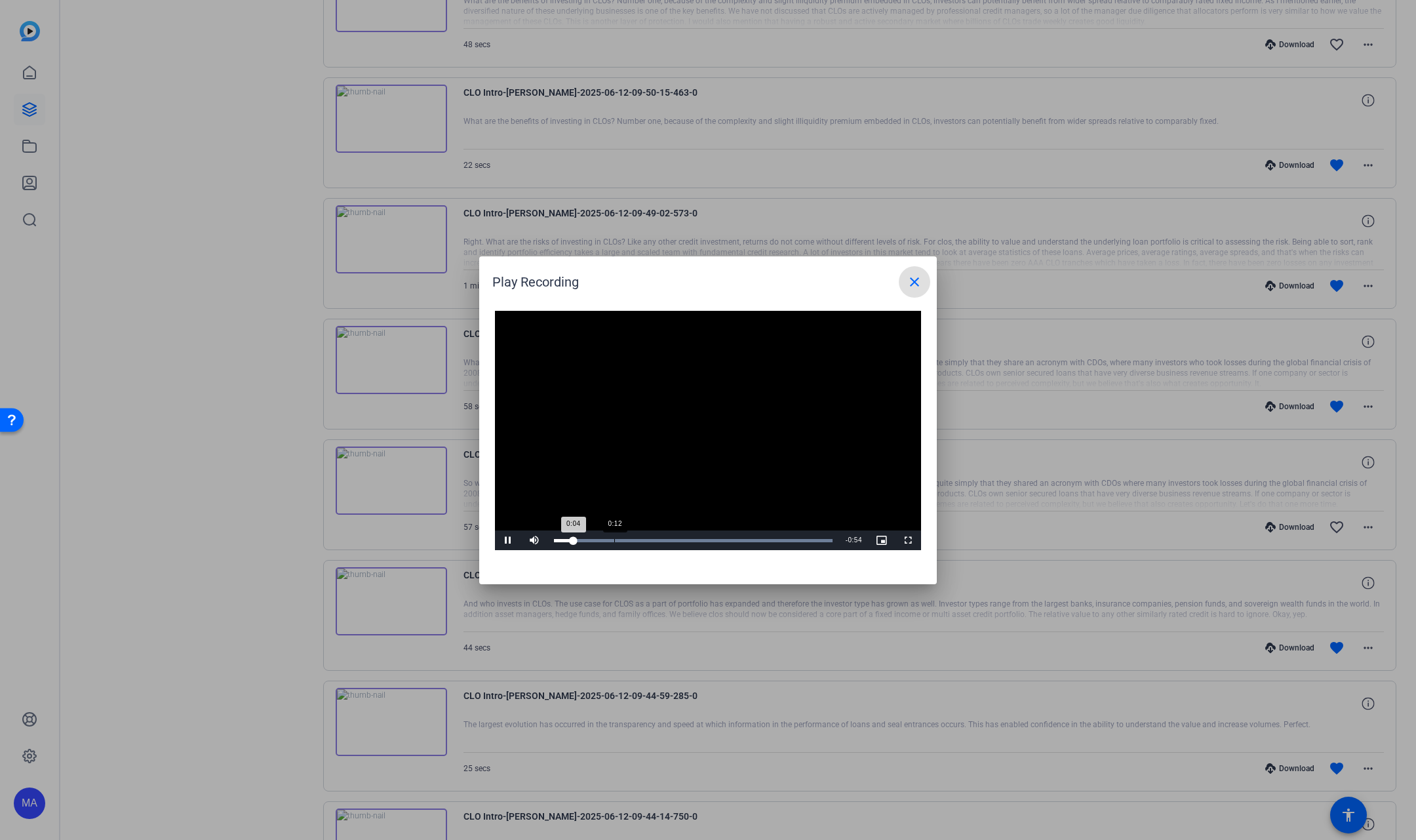
click at [614, 542] on div "Loaded : 100.00% 0:12 0:04" at bounding box center [693, 541] width 292 height 20
click at [648, 540] on div "Loaded : 100.00% 0:19 0:14" at bounding box center [693, 541] width 279 height 3
click at [688, 540] on div "Loaded : 100.00% 0:28 0:20" at bounding box center [693, 541] width 279 height 3
click at [718, 539] on div "Loaded : 100.00% 0:34 0:28" at bounding box center [693, 541] width 279 height 3
click at [757, 536] on div "Loaded : 100.00% 0:42 0:36" at bounding box center [693, 541] width 292 height 20
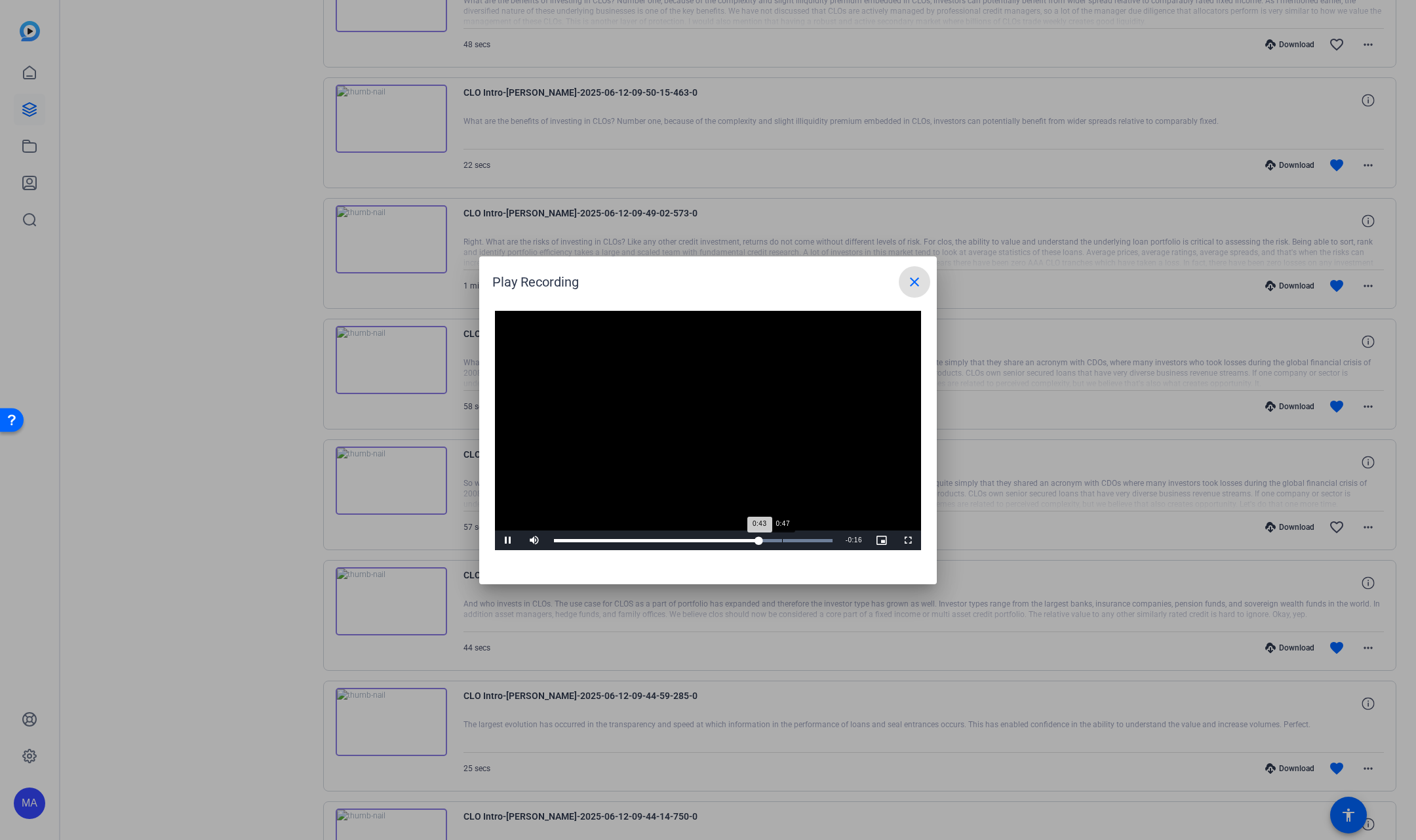
click at [782, 535] on div "Loaded : 100.00% 0:47 0:43" at bounding box center [693, 541] width 292 height 20
click at [824, 540] on div "Progress Bar" at bounding box center [693, 541] width 279 height 3
click at [503, 540] on span "Video Player" at bounding box center [508, 540] width 27 height 0
click at [917, 285] on mat-icon "close" at bounding box center [914, 281] width 16 height 16
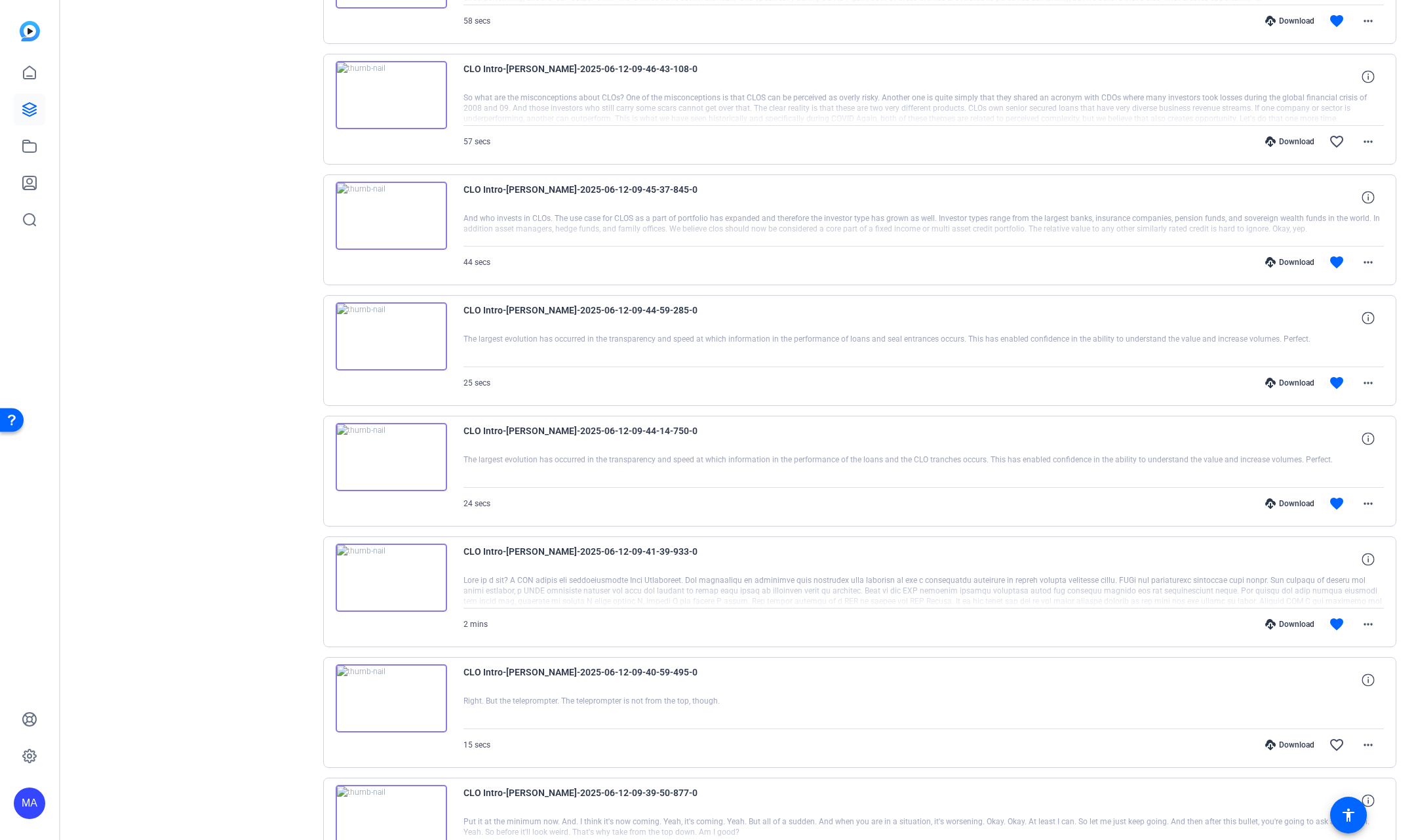
scroll to position [5181, 0]
click at [392, 428] on img at bounding box center [392, 456] width 111 height 68
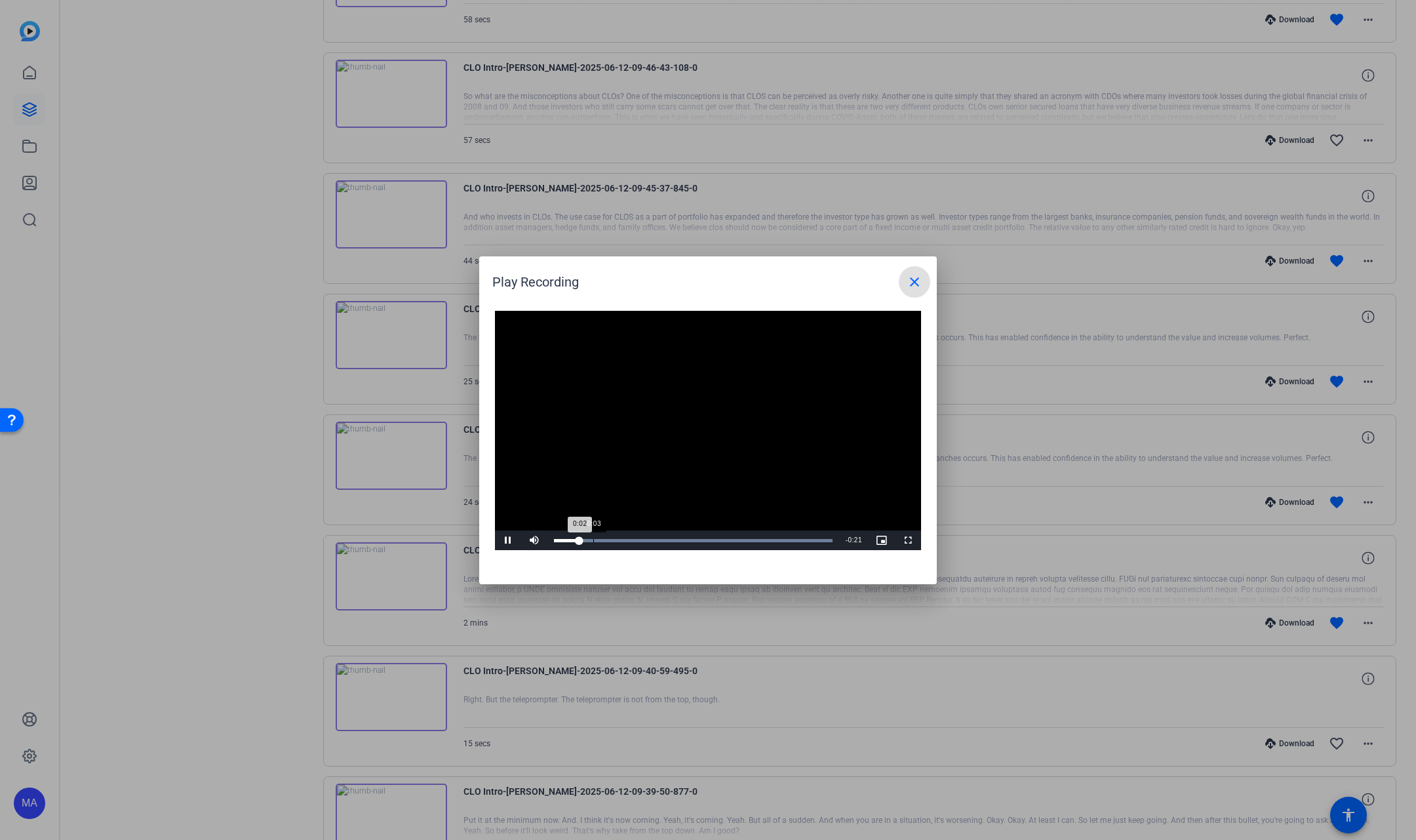
click at [593, 542] on div "Loaded : 100.00% 0:03 0:02" at bounding box center [693, 541] width 292 height 20
click at [617, 542] on div "Loaded : 100.00% 0:05 0:03" at bounding box center [693, 541] width 292 height 20
click at [651, 539] on div "0:08" at bounding box center [651, 541] width 1 height 3
click at [681, 539] on div "Loaded : 100.00% 0:10 0:09" at bounding box center [693, 541] width 279 height 3
click at [709, 537] on div "Loaded : 100.00% 0:13 0:12" at bounding box center [693, 541] width 292 height 20
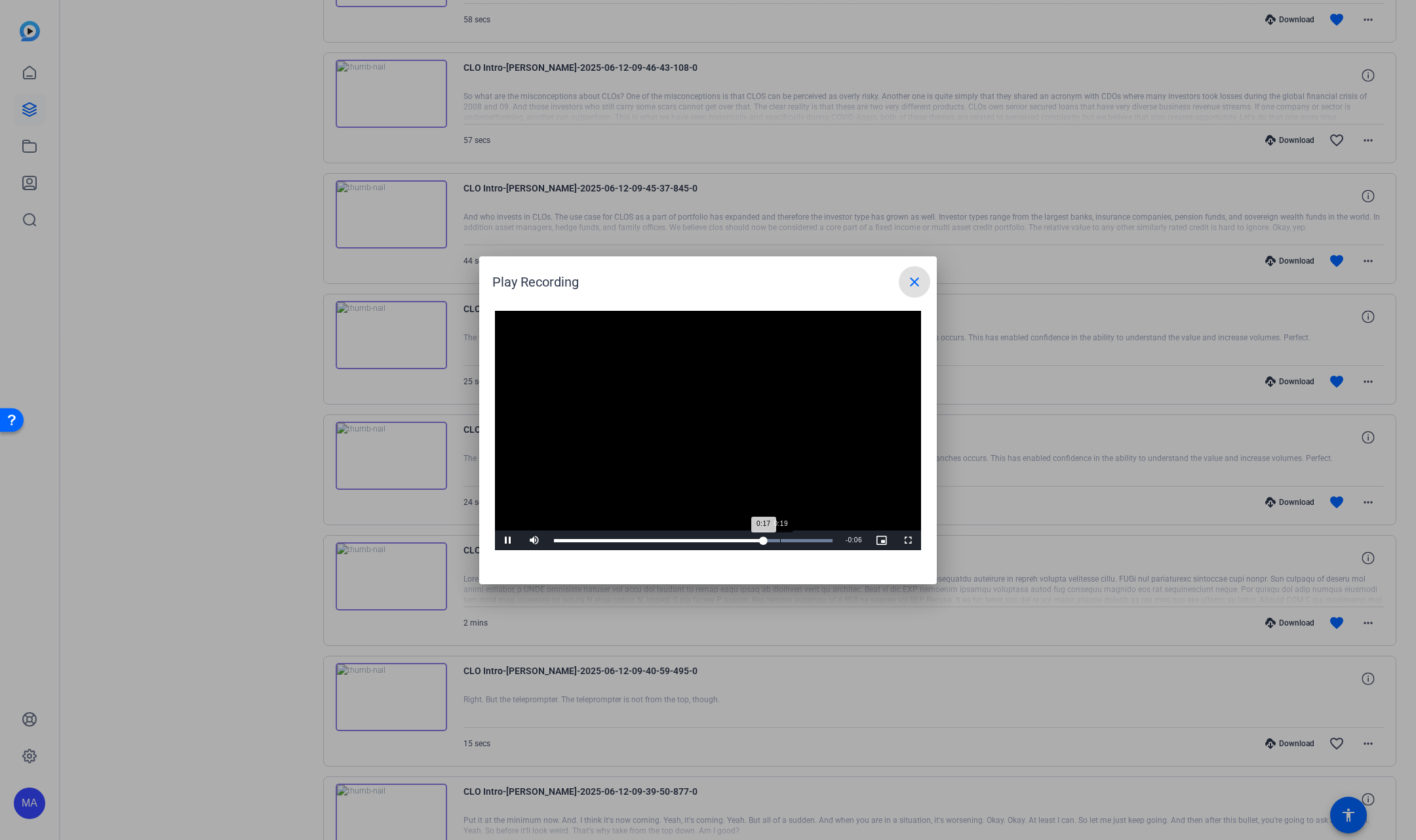
click at [780, 536] on div "Loaded : 100.00% 0:19 0:17" at bounding box center [693, 541] width 292 height 20
click at [914, 284] on mat-icon "close" at bounding box center [914, 281] width 16 height 16
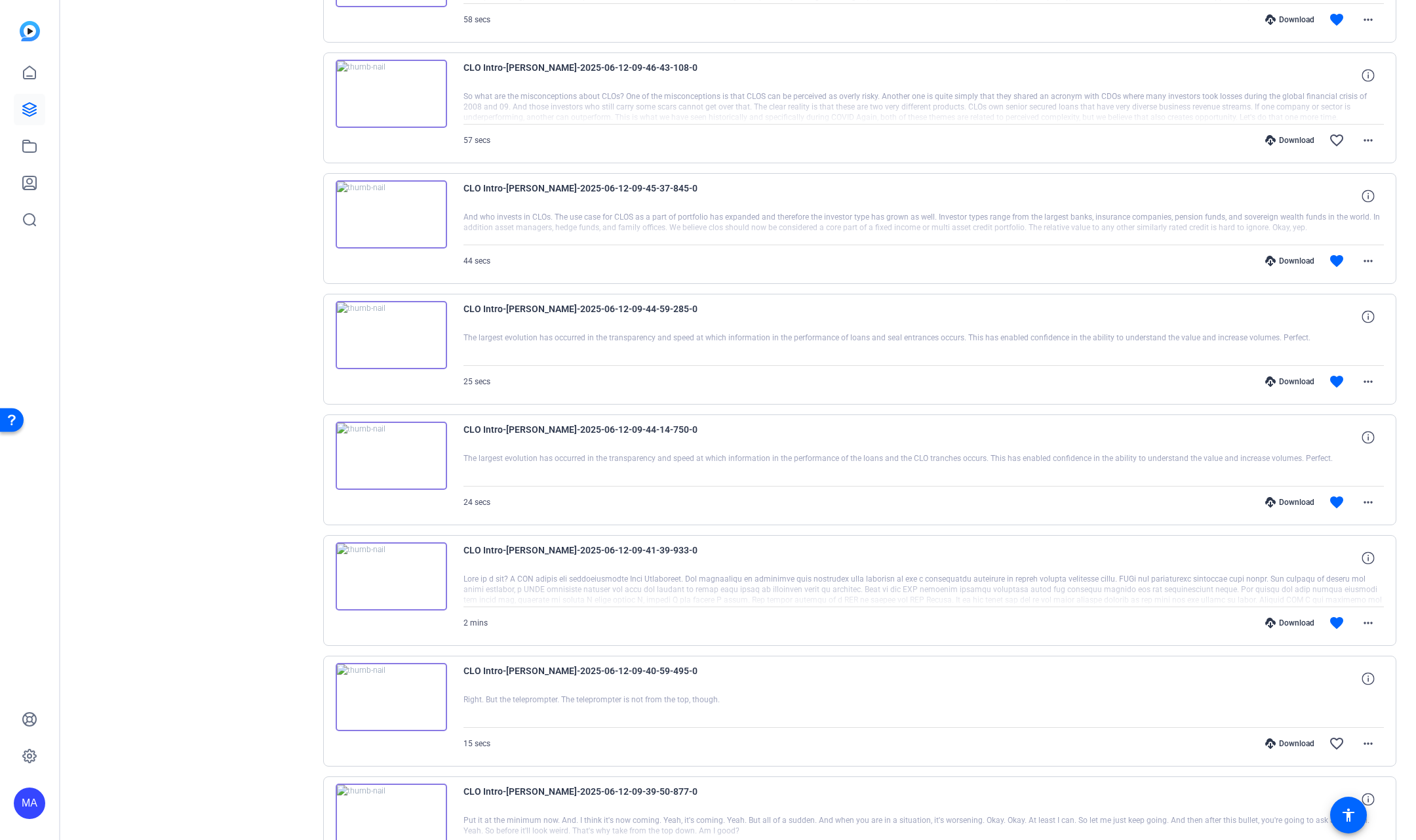
click at [389, 309] on img at bounding box center [392, 335] width 111 height 68
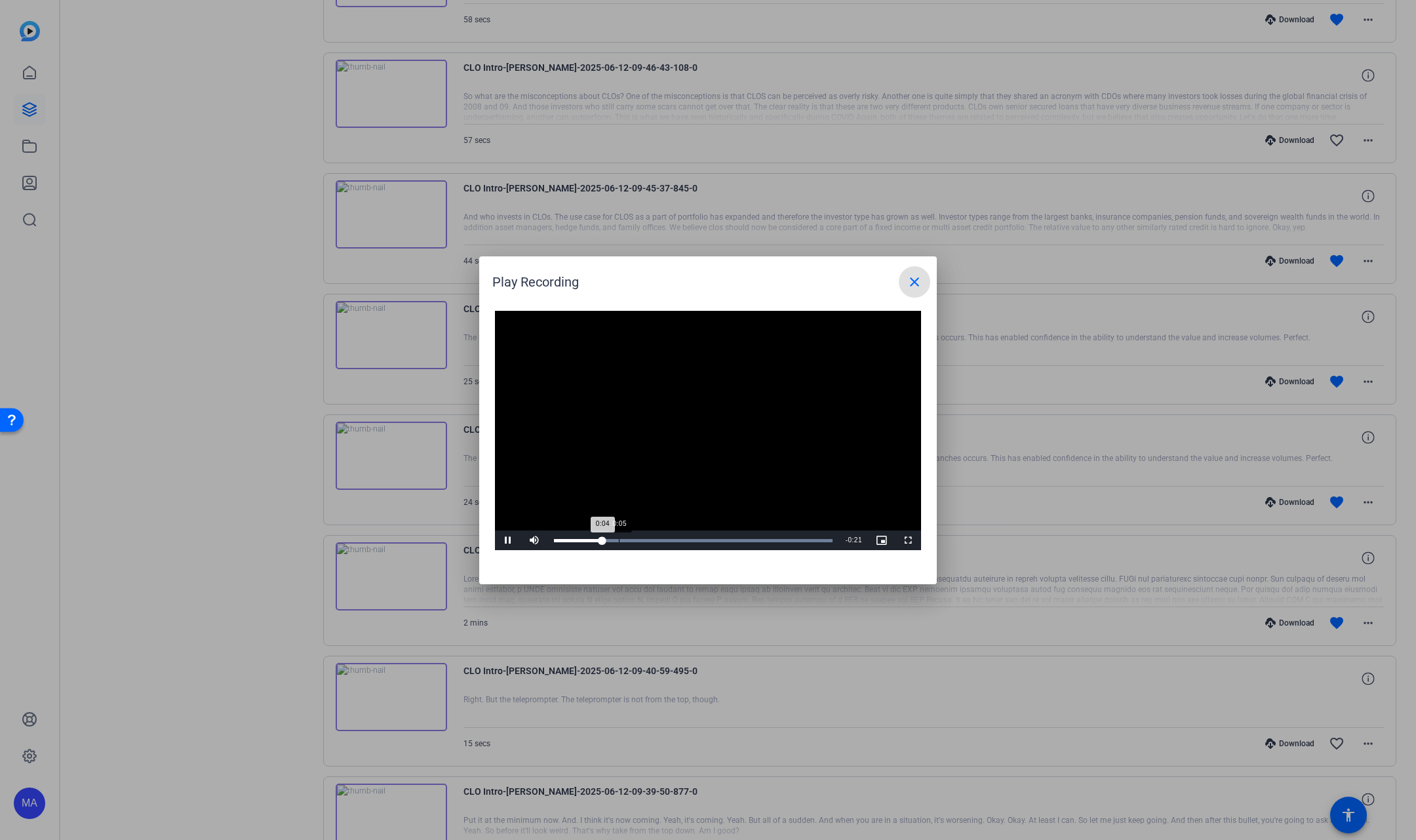
click at [619, 538] on div "Loaded : 100.00% 0:05 0:04" at bounding box center [693, 541] width 292 height 20
click at [697, 541] on div "Loaded : 100.00% 0:12 0:11" at bounding box center [693, 541] width 279 height 3
click at [751, 541] on div "Loaded : 100.00% 0:17 0:16" at bounding box center [693, 541] width 279 height 3
click at [914, 285] on mat-icon "close" at bounding box center [914, 281] width 16 height 16
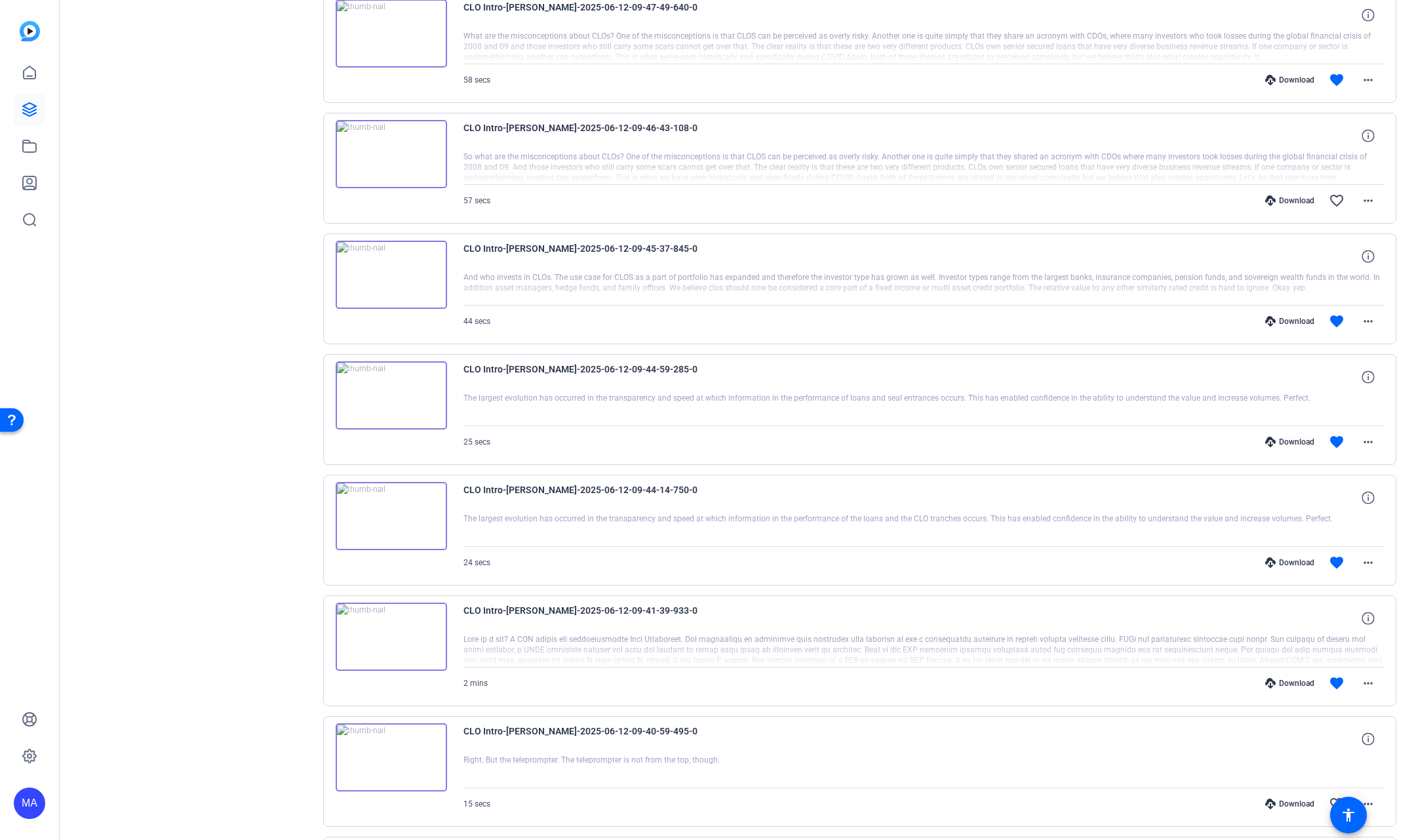
scroll to position [5121, 0]
click at [387, 243] on img at bounding box center [392, 274] width 111 height 68
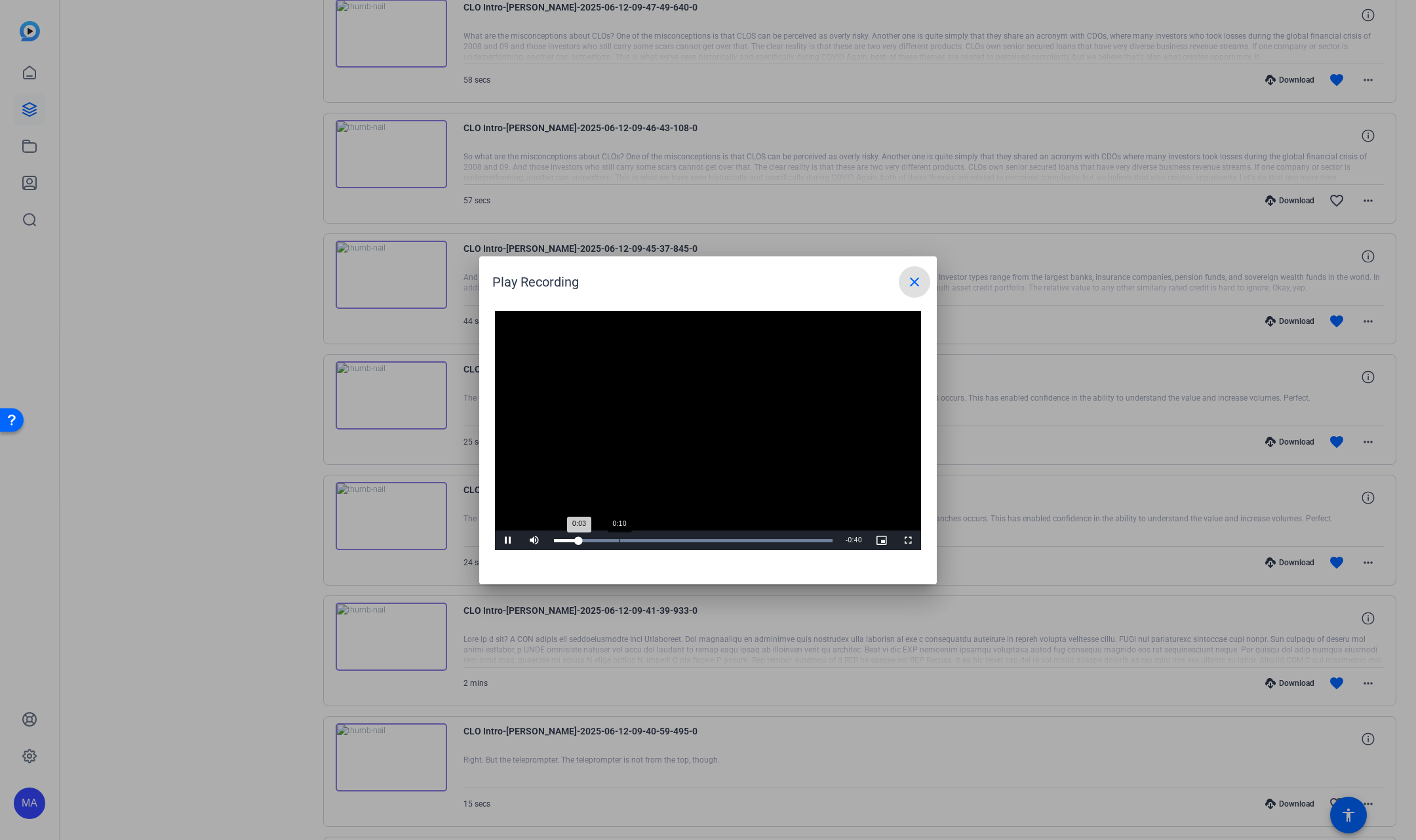
click at [619, 540] on div "Loaded : 100.00% 0:10 0:03" at bounding box center [693, 541] width 279 height 3
click at [507, 540] on span "Video Player" at bounding box center [508, 540] width 27 height 0
click at [909, 281] on mat-icon "close" at bounding box center [914, 281] width 16 height 16
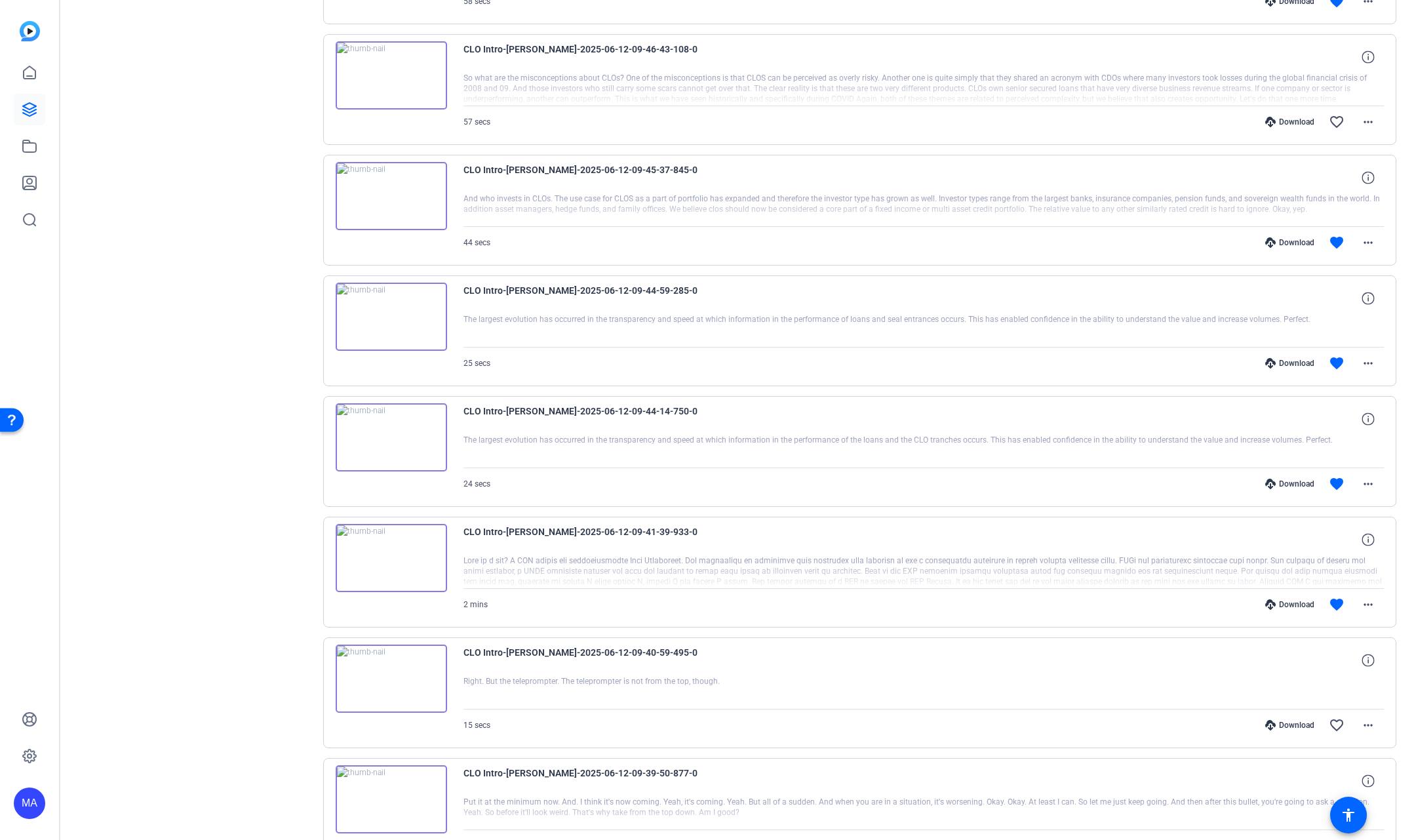
scroll to position [5198, 0]
click at [636, 469] on div "24 secs Download favorite more_horiz" at bounding box center [923, 485] width 921 height 32
click at [393, 413] on img at bounding box center [392, 438] width 111 height 68
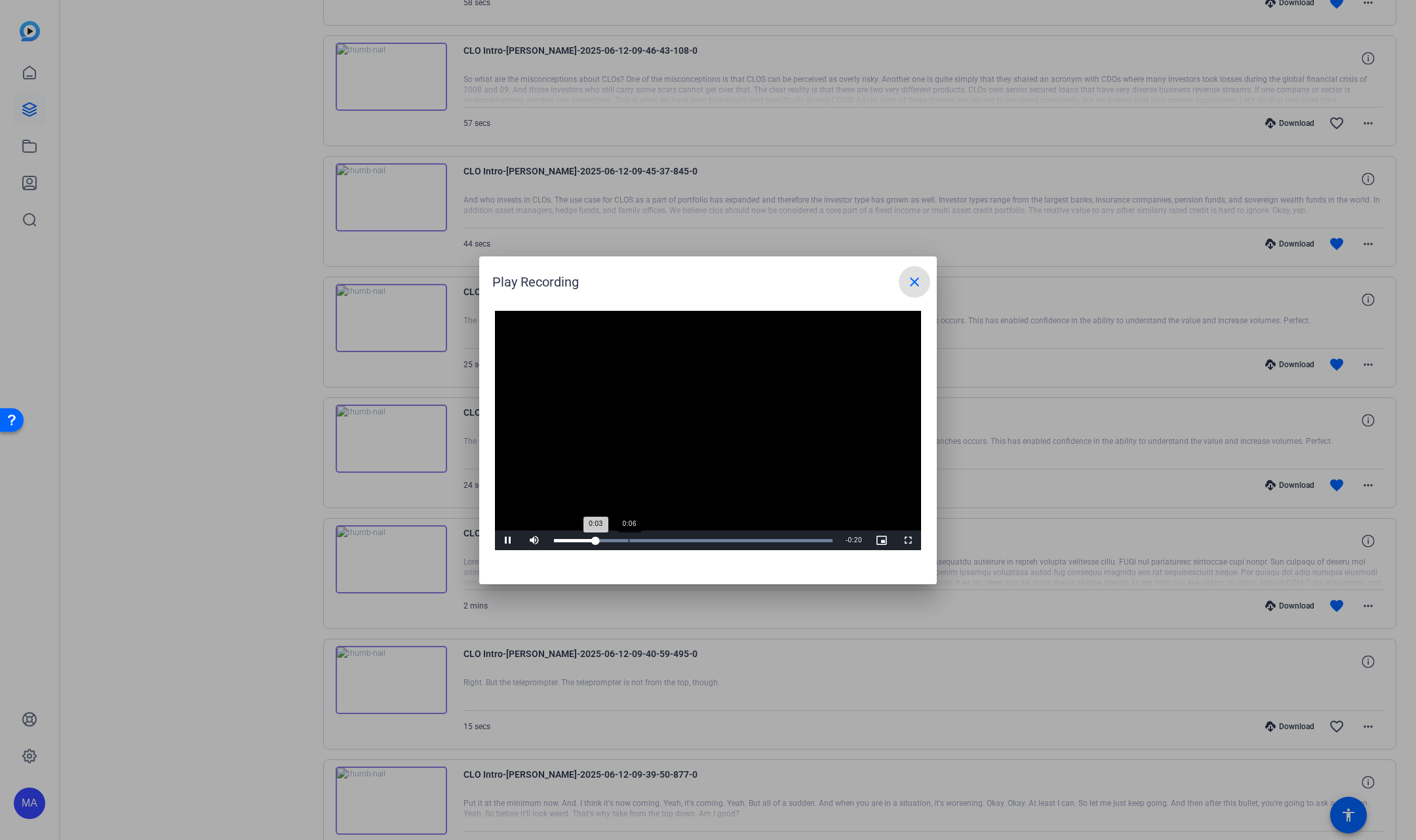
click at [639, 542] on div "Loaded : 100.00% 0:06 0:03" at bounding box center [693, 541] width 292 height 20
click at [918, 281] on mat-icon "close" at bounding box center [914, 281] width 16 height 16
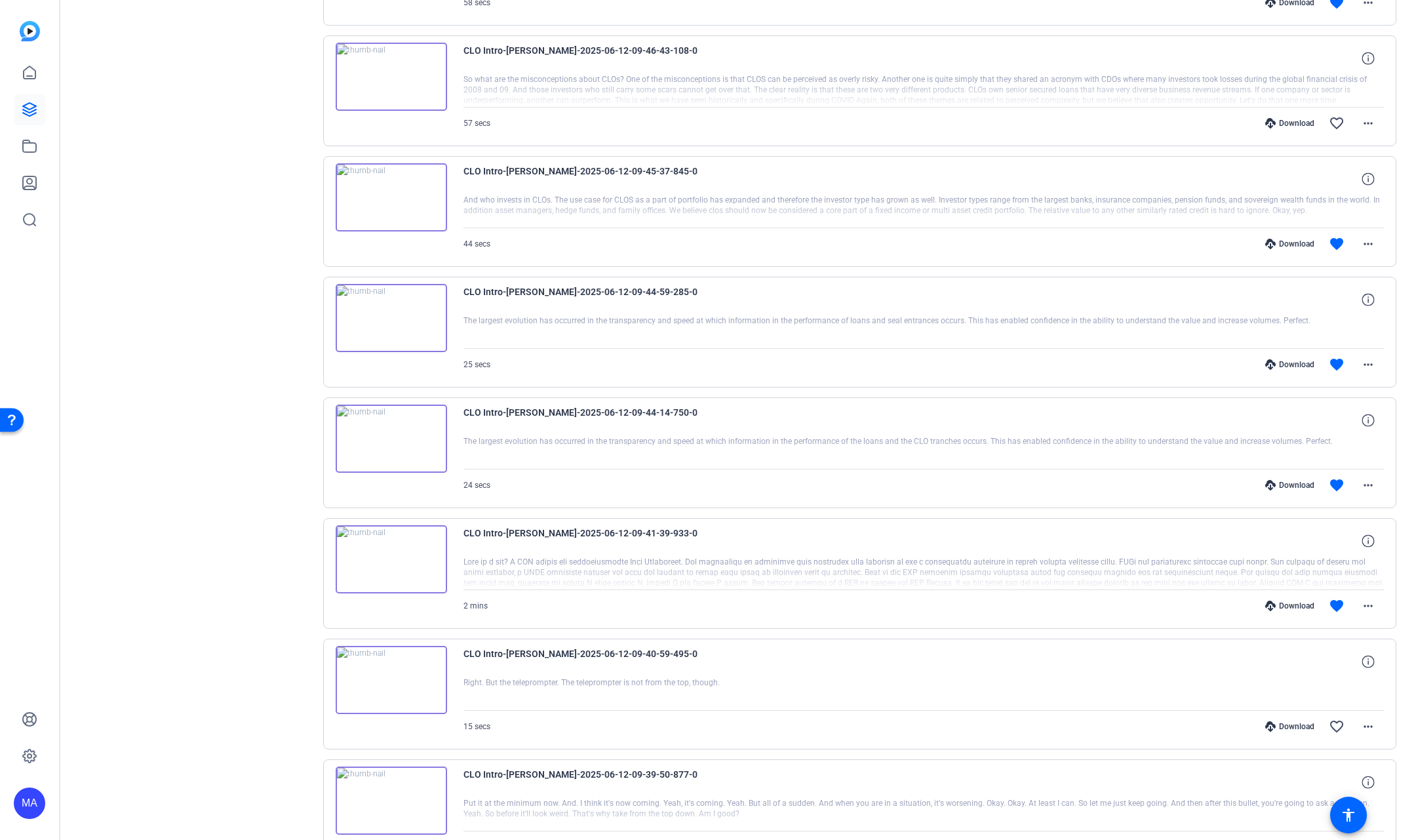
click at [389, 287] on img at bounding box center [392, 318] width 111 height 68
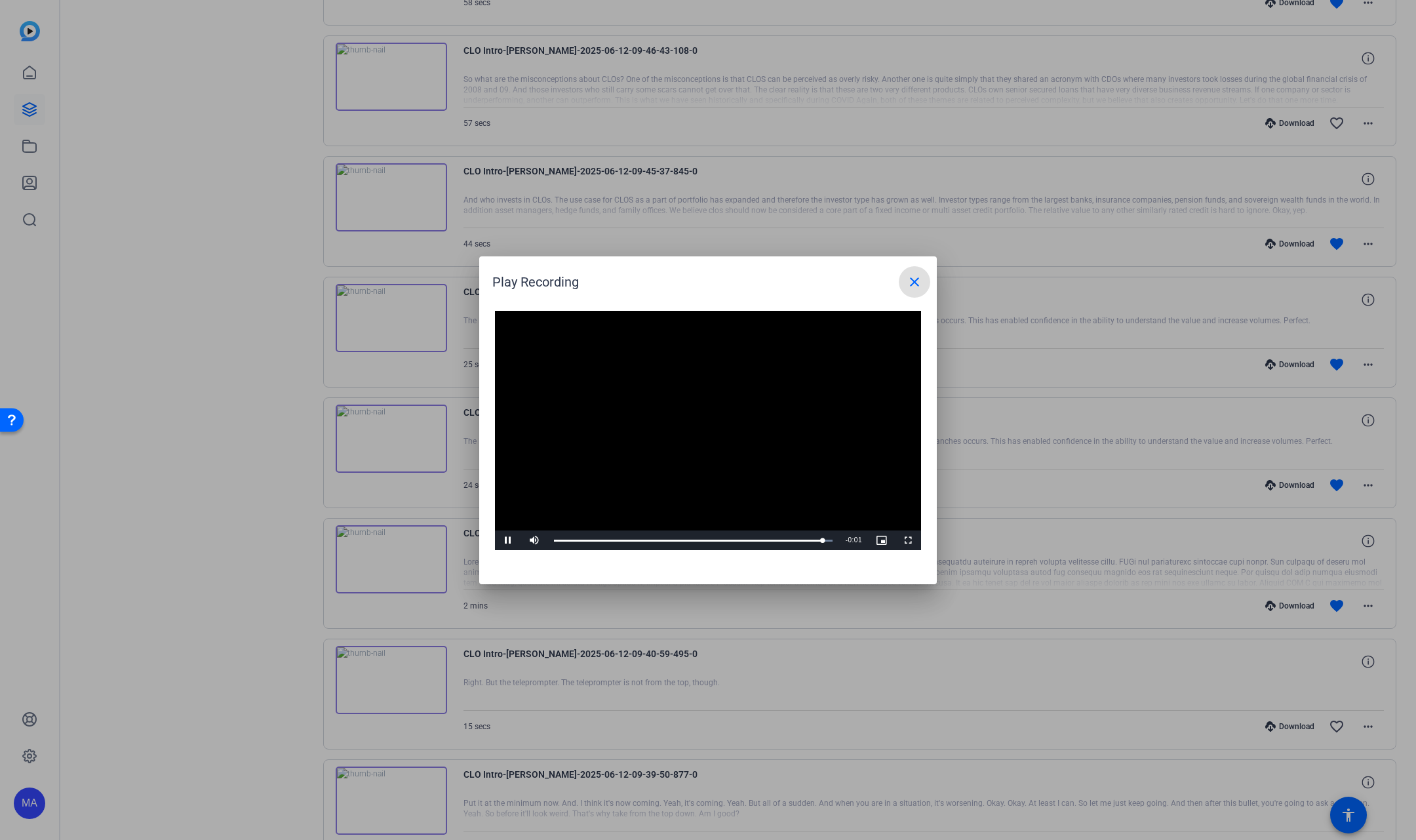
click at [906, 291] on span at bounding box center [915, 282] width 32 height 32
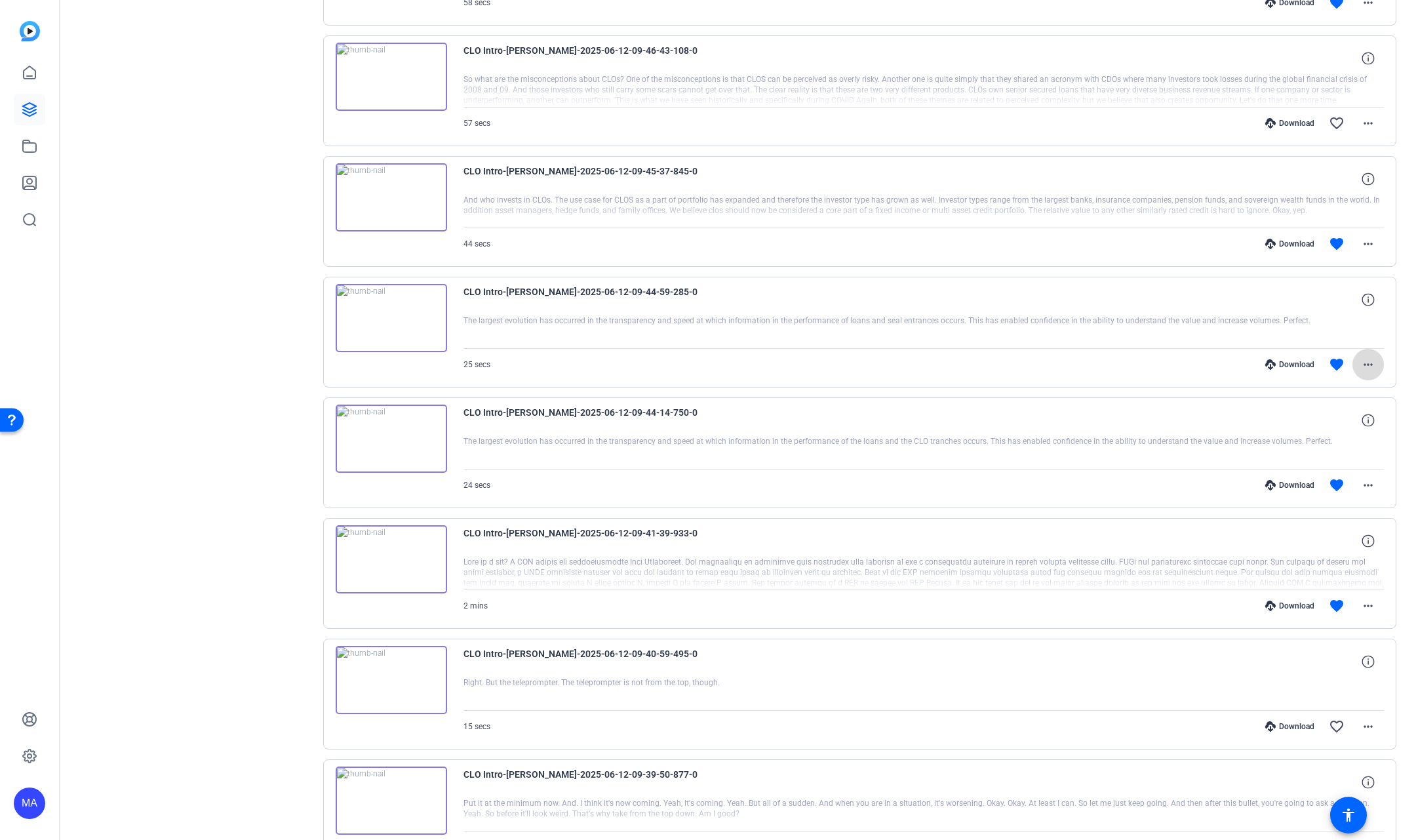
click at [1360, 357] on mat-icon "more_horiz" at bounding box center [1368, 364] width 16 height 16
click at [1308, 389] on span "Download MP4" at bounding box center [1328, 395] width 79 height 16
